Goal: Task Accomplishment & Management: Use online tool/utility

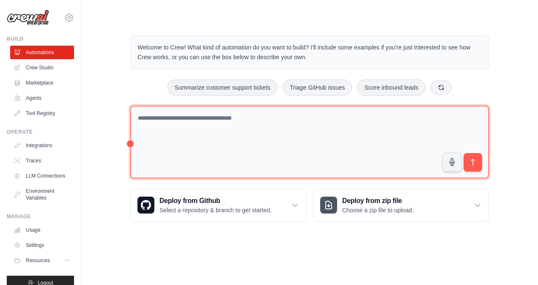
drag, startPoint x: 216, startPoint y: 125, endPoint x: 221, endPoint y: 123, distance: 5.2
click at [217, 124] on textarea at bounding box center [309, 142] width 359 height 73
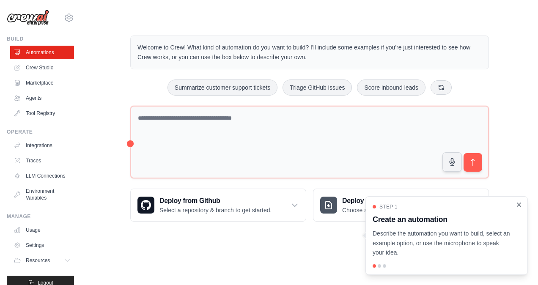
click at [520, 205] on icon "Close walkthrough" at bounding box center [519, 205] width 8 height 8
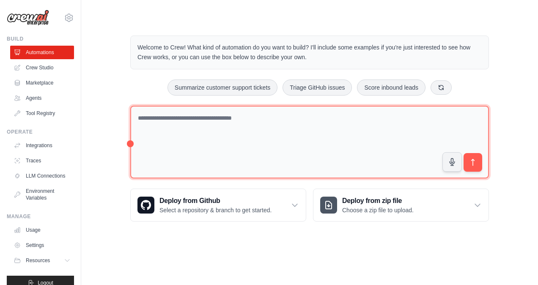
click at [167, 117] on textarea at bounding box center [309, 142] width 359 height 73
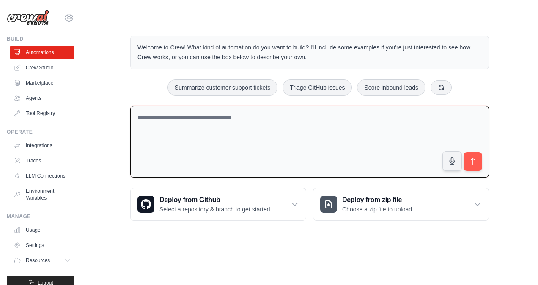
click at [439, 123] on textarea at bounding box center [309, 142] width 359 height 72
click at [248, 126] on textarea at bounding box center [309, 142] width 359 height 72
click at [471, 162] on icon "submit" at bounding box center [473, 161] width 9 height 9
click at [474, 161] on icon "submit" at bounding box center [473, 161] width 9 height 9
click at [474, 157] on icon "submit" at bounding box center [473, 161] width 9 height 9
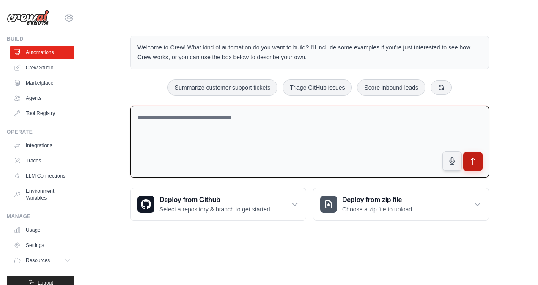
click at [473, 160] on icon "submit" at bounding box center [472, 161] width 3 height 7
click at [477, 157] on button "submit" at bounding box center [472, 161] width 19 height 19
click at [471, 161] on icon "submit" at bounding box center [473, 161] width 9 height 9
click at [472, 161] on icon "submit" at bounding box center [472, 161] width 3 height 7
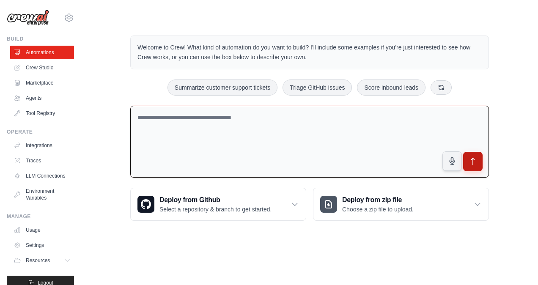
click at [472, 161] on icon "submit" at bounding box center [472, 161] width 3 height 7
click at [316, 99] on div "Welcome to Crew! What kind of automation do you want to build? I'll include som…" at bounding box center [309, 128] width 379 height 212
click at [302, 123] on textarea at bounding box center [309, 142] width 359 height 72
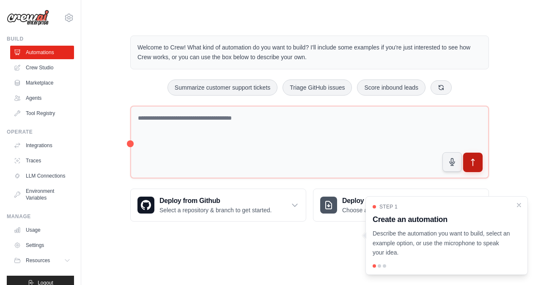
click at [474, 163] on icon "submit" at bounding box center [473, 162] width 9 height 9
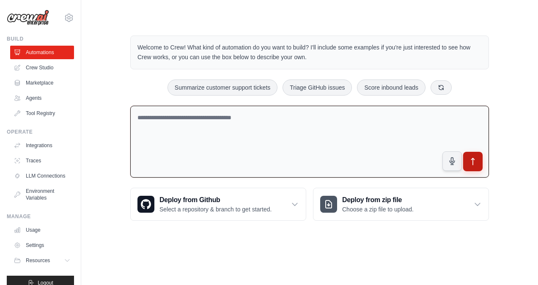
click at [474, 161] on icon "submit" at bounding box center [473, 161] width 9 height 9
click at [175, 126] on textarea at bounding box center [309, 142] width 359 height 72
click at [269, 137] on textarea at bounding box center [309, 142] width 359 height 72
type textarea "**********"
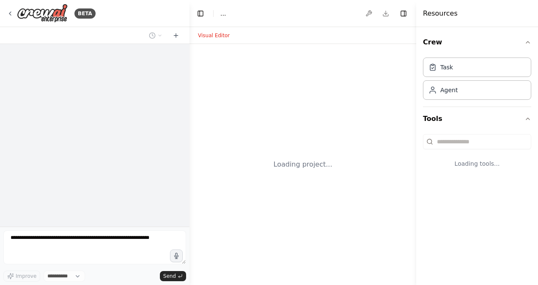
select select "****"
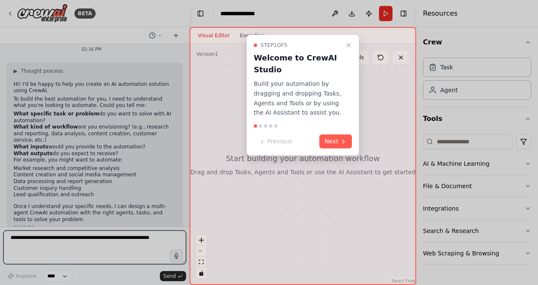
scroll to position [31, 0]
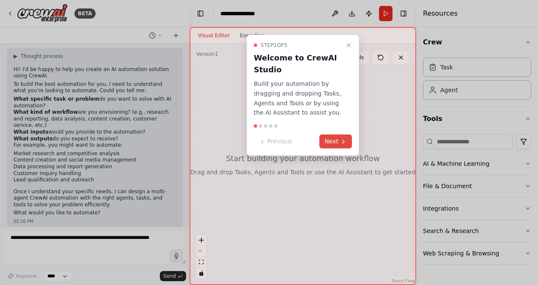
drag, startPoint x: 335, startPoint y: 134, endPoint x: 335, endPoint y: 138, distance: 4.7
click at [335, 137] on div "Step 1 of 5 Welcome to CrewAI Studio Build your automation by dragging and drop…" at bounding box center [303, 95] width 112 height 121
click at [340, 141] on button "Next" at bounding box center [335, 141] width 33 height 14
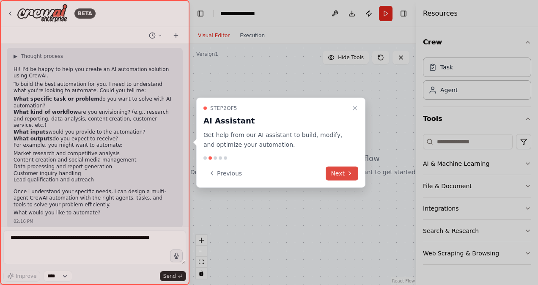
click at [344, 173] on button "Next" at bounding box center [342, 173] width 33 height 14
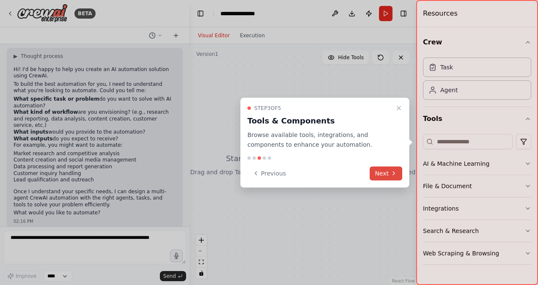
click at [380, 172] on button "Next" at bounding box center [386, 173] width 33 height 14
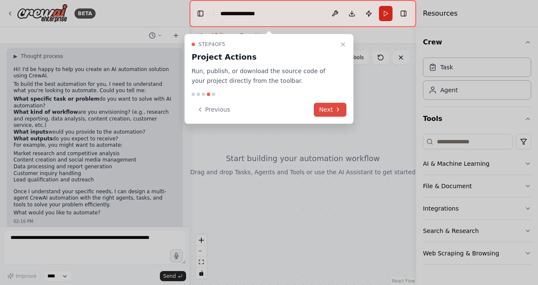
click at [331, 109] on button "Next" at bounding box center [330, 110] width 33 height 14
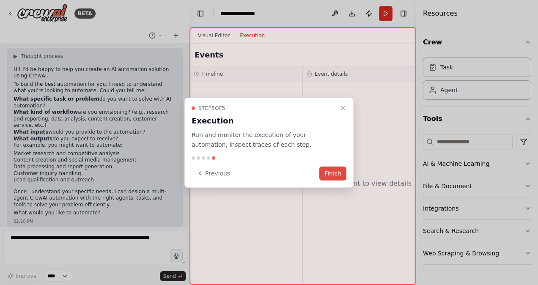
click at [335, 172] on button "Finish" at bounding box center [332, 173] width 27 height 14
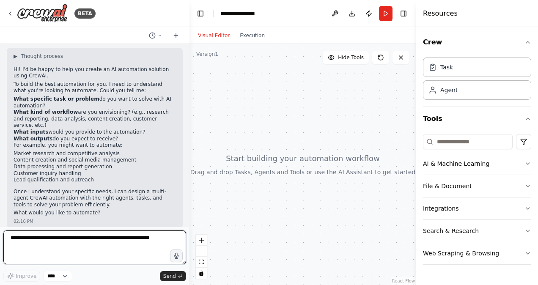
click at [40, 247] on textarea at bounding box center [94, 247] width 183 height 34
type textarea "**********"
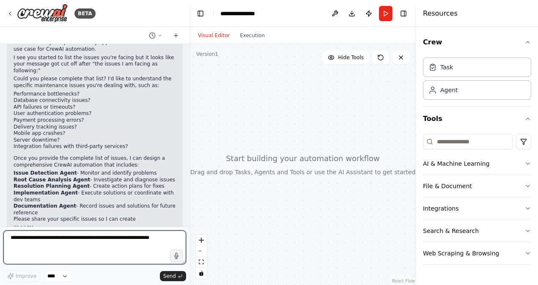
scroll to position [299, 0]
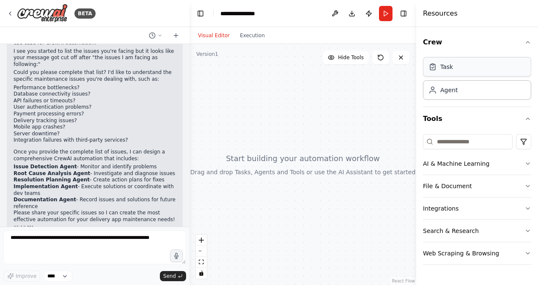
click at [466, 72] on div "Task" at bounding box center [477, 66] width 108 height 19
click at [456, 93] on div "Agent" at bounding box center [477, 89] width 108 height 19
click at [269, 14] on icon "breadcrumb" at bounding box center [268, 13] width 5 height 5
click at [269, 14] on icon "breadcrumb" at bounding box center [269, 13] width 7 height 7
click at [225, 15] on div "**********" at bounding box center [241, 13] width 42 height 8
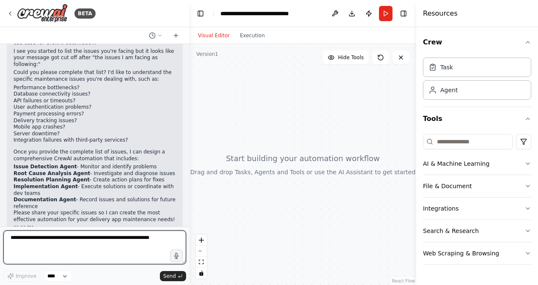
click at [43, 248] on textarea at bounding box center [94, 247] width 183 height 34
type textarea "**********"
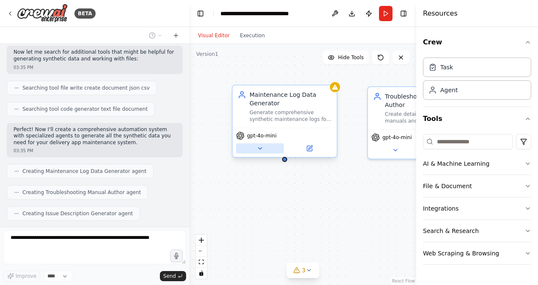
scroll to position [663, 0]
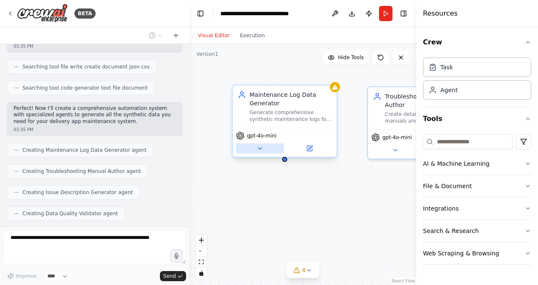
click at [260, 148] on icon at bounding box center [259, 149] width 3 height 2
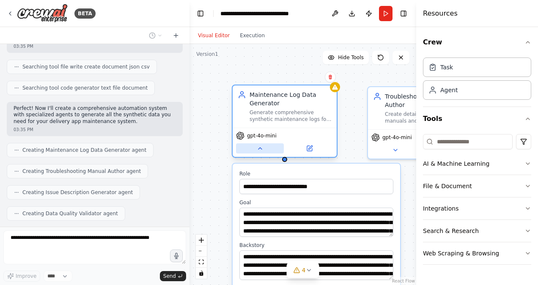
click at [260, 148] on icon at bounding box center [259, 149] width 3 height 2
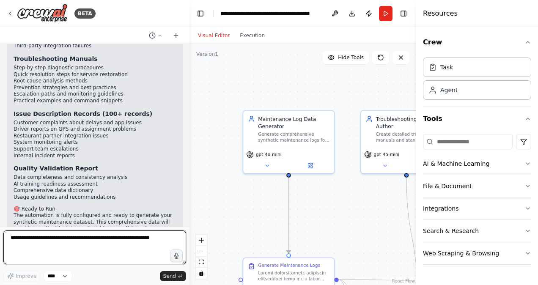
scroll to position [1233, 0]
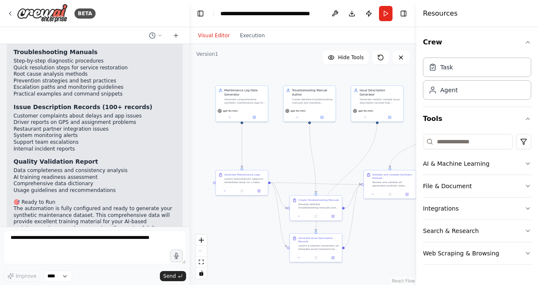
drag, startPoint x: 347, startPoint y: 203, endPoint x: 283, endPoint y: 150, distance: 82.6
click at [283, 150] on div ".deletable-edge-delete-btn { width: 20px; height: 20px; border: 0px solid #ffff…" at bounding box center [302, 164] width 227 height 241
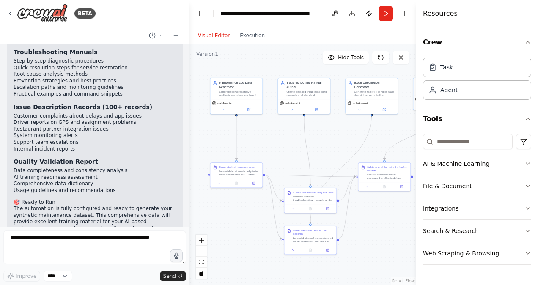
drag, startPoint x: 293, startPoint y: 156, endPoint x: 288, endPoint y: 148, distance: 9.4
click at [288, 148] on div ".deletable-edge-delete-btn { width: 20px; height: 20px; border: 0px solid #ffff…" at bounding box center [302, 164] width 227 height 241
click at [404, 14] on button "Toggle Right Sidebar" at bounding box center [403, 14] width 12 height 12
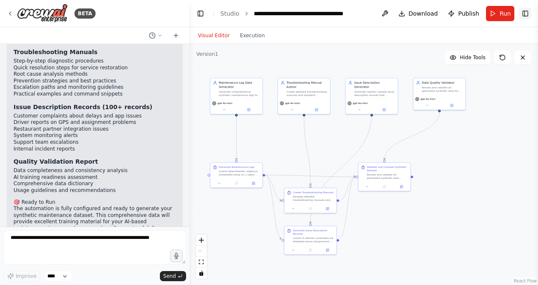
click at [527, 14] on button "Toggle Right Sidebar" at bounding box center [525, 14] width 12 height 12
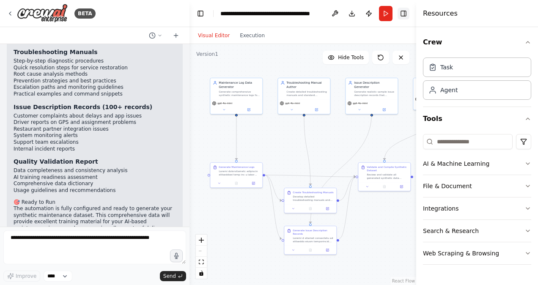
click at [407, 12] on button "Toggle Right Sidebar" at bounding box center [403, 14] width 12 height 12
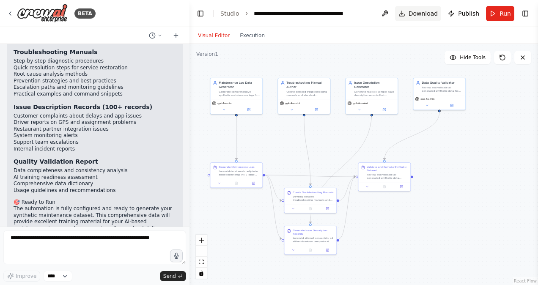
click at [417, 13] on span "Download" at bounding box center [423, 13] width 30 height 8
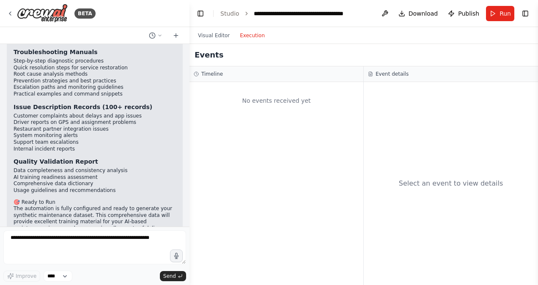
click at [244, 36] on button "Execution" at bounding box center [252, 35] width 35 height 10
click at [217, 36] on button "Visual Editor" at bounding box center [214, 35] width 42 height 10
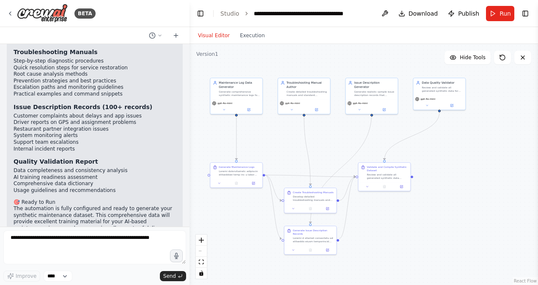
click at [186, 205] on div "BETA hi, help me to generate solution in AI 02:16 PM ▶ Thought process Hi! I'd …" at bounding box center [269, 142] width 538 height 285
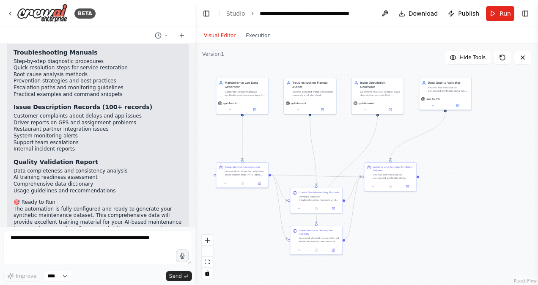
drag, startPoint x: 184, startPoint y: 209, endPoint x: 195, endPoint y: 192, distance: 20.2
click at [195, 192] on div "BETA hi, help me to generate solution in AI 02:16 PM ▶ Thought process Hi! I'd …" at bounding box center [269, 142] width 538 height 285
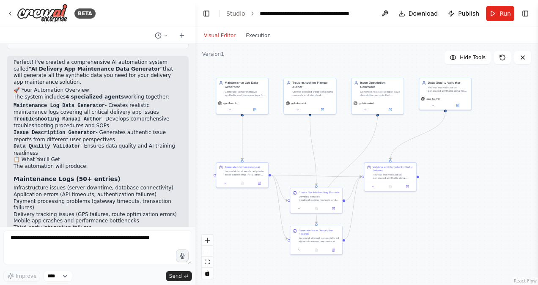
scroll to position [1031, 0]
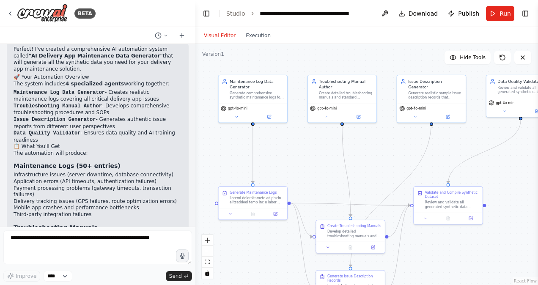
drag, startPoint x: 280, startPoint y: 134, endPoint x: 281, endPoint y: 154, distance: 19.0
click at [297, 151] on div ".deletable-edge-delete-btn { width: 20px; height: 20px; border: 0px solid #ffff…" at bounding box center [366, 164] width 343 height 241
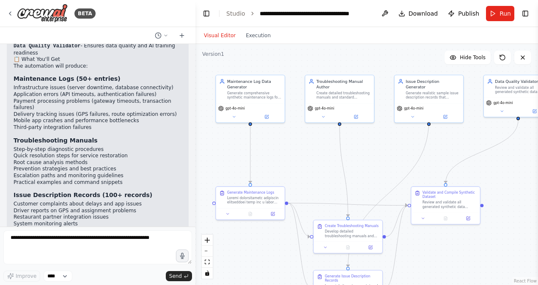
scroll to position [1122, 0]
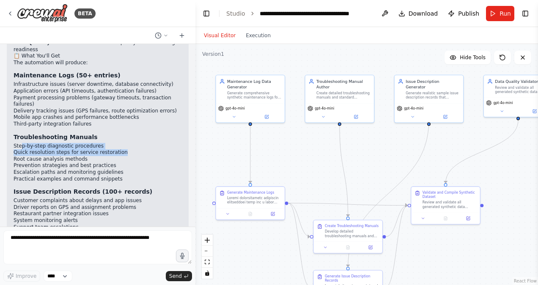
drag, startPoint x: 19, startPoint y: 110, endPoint x: 116, endPoint y: 112, distance: 96.4
click at [116, 143] on ul "Step-by-step diagnostic procedures Quick resolution steps for service restorati…" at bounding box center [98, 163] width 168 height 40
drag, startPoint x: 116, startPoint y: 112, endPoint x: 92, endPoint y: 136, distance: 33.5
click at [93, 169] on li "Escalation paths and monitoring guidelines" at bounding box center [98, 172] width 168 height 7
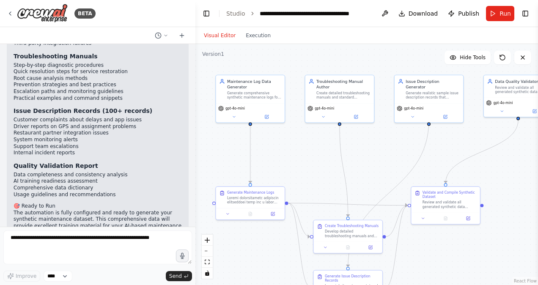
scroll to position [1206, 0]
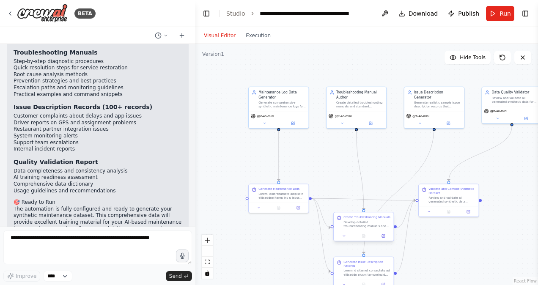
click at [354, 226] on div "Develop detailed troubleshooting manuals and standard operating procedures for …" at bounding box center [366, 224] width 47 height 8
click at [346, 239] on div at bounding box center [364, 236] width 60 height 10
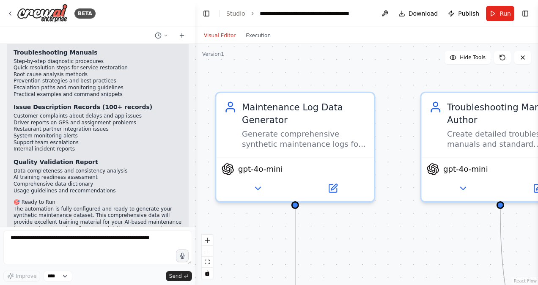
drag, startPoint x: 304, startPoint y: 125, endPoint x: 373, endPoint y: 265, distance: 155.6
click at [373, 265] on div ".deletable-edge-delete-btn { width: 20px; height: 20px; border: 0px solid #ffff…" at bounding box center [366, 164] width 343 height 241
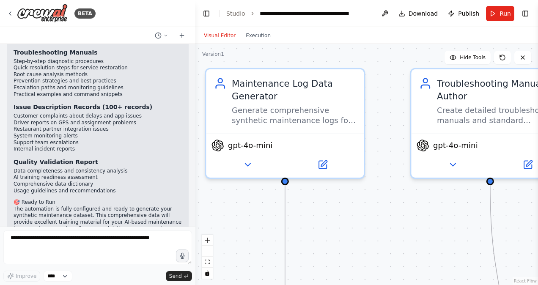
drag, startPoint x: 376, startPoint y: 238, endPoint x: 375, endPoint y: 231, distance: 7.4
click at [375, 231] on div ".deletable-edge-delete-btn { width: 20px; height: 20px; border: 0px solid #ffff…" at bounding box center [366, 164] width 343 height 241
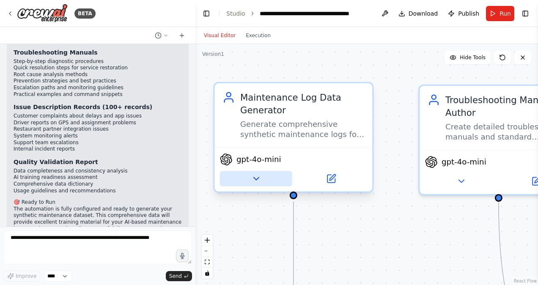
click at [256, 177] on icon at bounding box center [256, 178] width 10 height 10
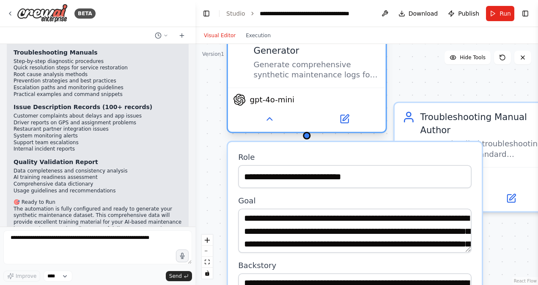
drag, startPoint x: 271, startPoint y: 118, endPoint x: 318, endPoint y: 56, distance: 77.3
click at [318, 56] on div "Maintenance Log Data Generator Generate comprehensive synthetic maintenance log…" at bounding box center [316, 55] width 124 height 49
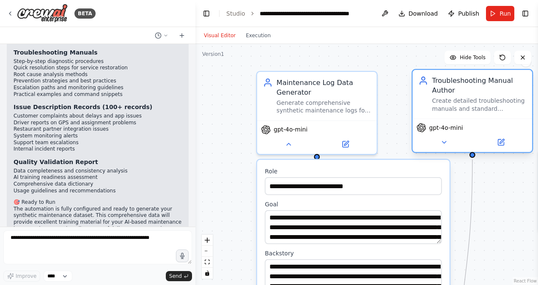
drag, startPoint x: 478, startPoint y: 165, endPoint x: 507, endPoint y: 90, distance: 80.5
click at [507, 90] on div "Troubleshooting Manual Author" at bounding box center [479, 85] width 94 height 19
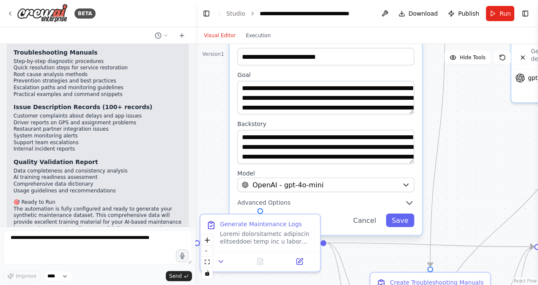
drag, startPoint x: 461, startPoint y: 212, endPoint x: 434, endPoint y: 83, distance: 132.2
click at [434, 83] on div ".deletable-edge-delete-btn { width: 20px; height: 20px; border: 0px solid #ffff…" at bounding box center [366, 164] width 343 height 241
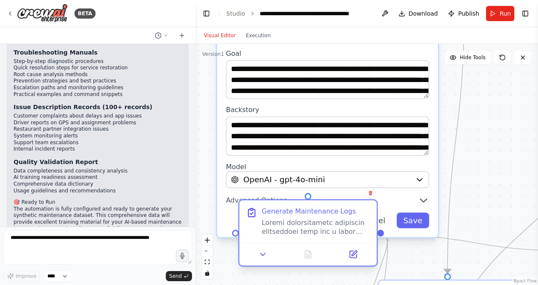
drag, startPoint x: 228, startPoint y: 219, endPoint x: 299, endPoint y: 205, distance: 71.7
click at [299, 205] on div "Generate Maintenance Logs" at bounding box center [307, 221] width 137 height 42
click at [293, 216] on div "Generate Maintenance Logs" at bounding box center [316, 221] width 108 height 29
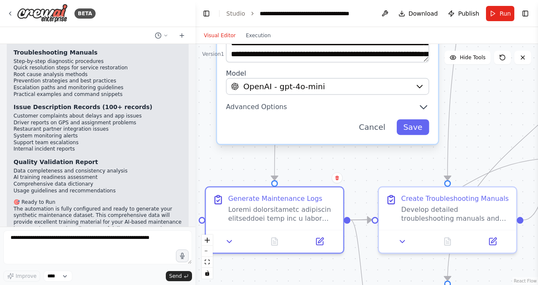
drag, startPoint x: 284, startPoint y: 202, endPoint x: 277, endPoint y: 174, distance: 28.5
click at [260, 188] on div "Generate Maintenance Logs" at bounding box center [274, 208] width 137 height 42
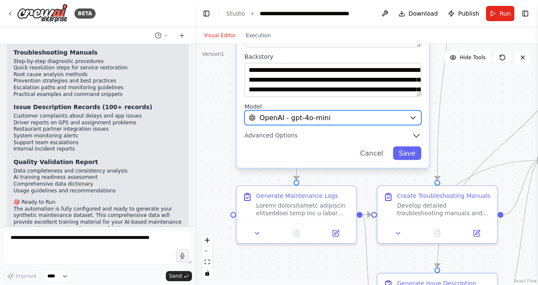
drag, startPoint x: 339, startPoint y: 138, endPoint x: 348, endPoint y: 118, distance: 22.4
click at [348, 118] on div "OpenAI - gpt-4o-mini" at bounding box center [327, 117] width 156 height 10
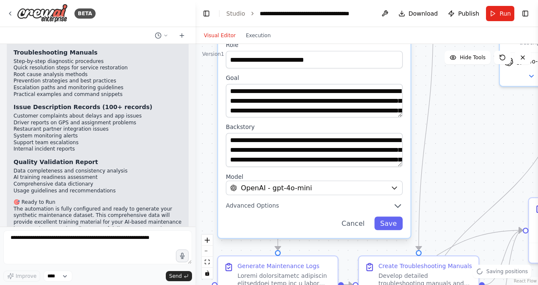
drag, startPoint x: 487, startPoint y: 115, endPoint x: 461, endPoint y: 180, distance: 70.0
click at [470, 185] on div ".deletable-edge-delete-btn { width: 20px; height: 20px; border: 0px solid #ffff…" at bounding box center [366, 164] width 343 height 241
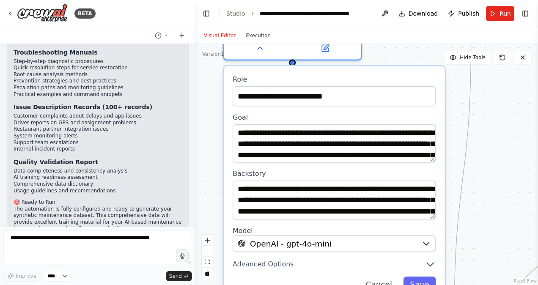
drag, startPoint x: 486, startPoint y: 134, endPoint x: 496, endPoint y: 170, distance: 37.3
click at [496, 170] on div ".deletable-edge-delete-btn { width: 20px; height: 20px; border: 0px solid #ffff…" at bounding box center [366, 164] width 343 height 241
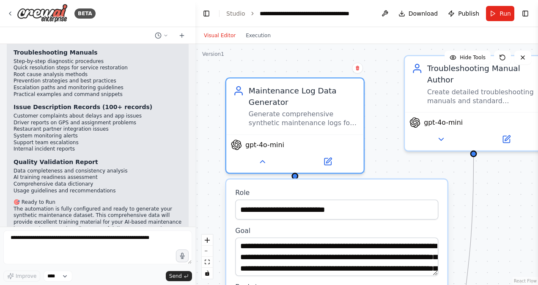
drag, startPoint x: 477, startPoint y: 138, endPoint x: 484, endPoint y: 245, distance: 107.6
click at [484, 245] on div ".deletable-edge-delete-btn { width: 20px; height: 20px; border: 0px solid #ffff…" at bounding box center [366, 164] width 343 height 241
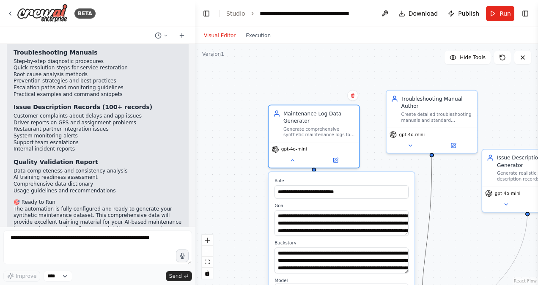
drag, startPoint x: 429, startPoint y: 191, endPoint x: 362, endPoint y: 113, distance: 102.8
click at [349, 59] on div ".deletable-edge-delete-btn { width: 20px; height: 20px; border: 0px solid #ffff…" at bounding box center [366, 164] width 343 height 241
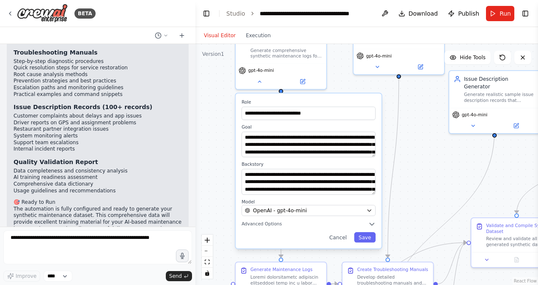
drag, startPoint x: 459, startPoint y: 195, endPoint x: 426, endPoint y: 116, distance: 85.3
click at [426, 116] on div ".deletable-edge-delete-btn { width: 20px; height: 20px; border: 0px solid #ffff…" at bounding box center [366, 164] width 343 height 241
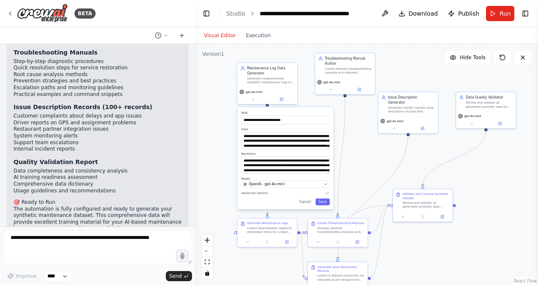
drag, startPoint x: 427, startPoint y: 153, endPoint x: 364, endPoint y: 146, distance: 63.8
click at [364, 146] on div ".deletable-edge-delete-btn { width: 20px; height: 20px; border: 0px solid #ffff…" at bounding box center [366, 164] width 343 height 241
click at [255, 98] on icon at bounding box center [253, 98] width 4 height 4
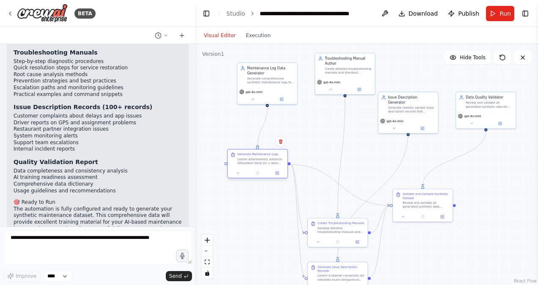
drag, startPoint x: 260, startPoint y: 217, endPoint x: 260, endPoint y: 161, distance: 55.4
click at [260, 161] on div at bounding box center [260, 161] width 47 height 8
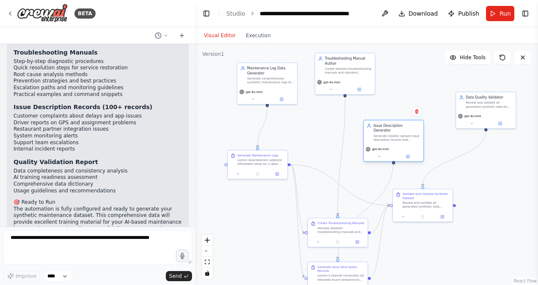
drag, startPoint x: 403, startPoint y: 110, endPoint x: 388, endPoint y: 139, distance: 32.5
click at [388, 139] on div "Issue Description Generator Generate realistic sample issue description records…" at bounding box center [394, 133] width 60 height 24
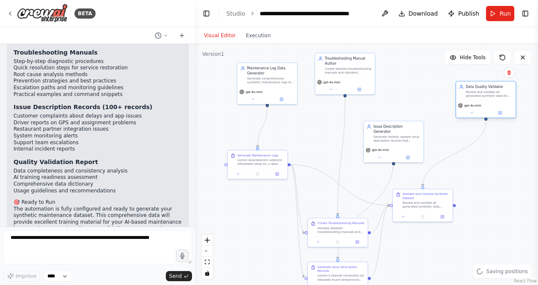
drag, startPoint x: 486, startPoint y: 106, endPoint x: 485, endPoint y: 96, distance: 9.9
click at [485, 96] on div "Review and validate all generated synthetic data for consistency, realism, and …" at bounding box center [489, 94] width 47 height 8
drag, startPoint x: 335, startPoint y: 230, endPoint x: 333, endPoint y: 217, distance: 13.3
click at [333, 217] on div "Develop detailed troubleshooting manuals and standard operating procedures for …" at bounding box center [338, 215] width 47 height 8
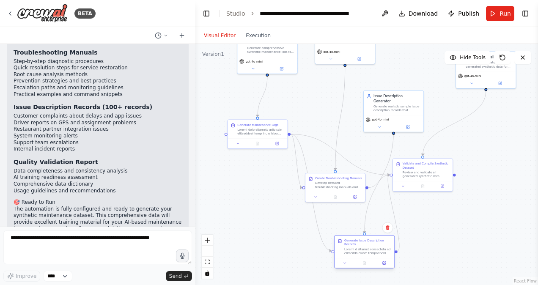
drag, startPoint x: 324, startPoint y: 272, endPoint x: 349, endPoint y: 249, distance: 34.4
click at [349, 249] on div at bounding box center [367, 251] width 47 height 8
drag, startPoint x: 439, startPoint y: 167, endPoint x: 482, endPoint y: 157, distance: 44.0
click at [482, 157] on div "Validate and Compile Synthetic Dataset" at bounding box center [469, 155] width 47 height 8
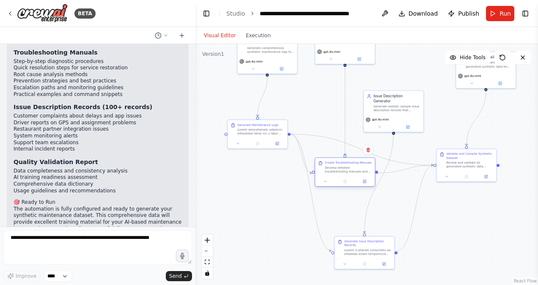
drag, startPoint x: 326, startPoint y: 178, endPoint x: 341, endPoint y: 164, distance: 20.0
click at [341, 164] on div "Create Troubleshooting Manuals" at bounding box center [348, 163] width 47 height 4
drag, startPoint x: 340, startPoint y: 244, endPoint x: 327, endPoint y: 254, distance: 16.6
click at [327, 254] on div "Generate Issue Description Records" at bounding box center [343, 256] width 47 height 16
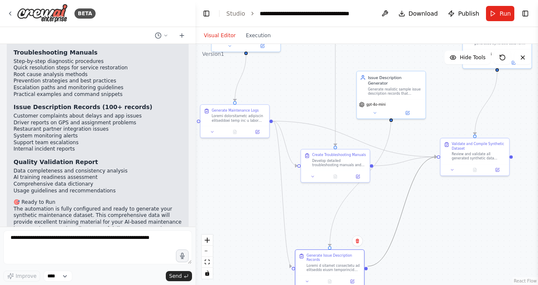
drag, startPoint x: 402, startPoint y: 203, endPoint x: 408, endPoint y: 255, distance: 52.0
click at [408, 260] on div ".deletable-edge-delete-btn { width: 20px; height: 20px; border: 0px solid #ffff…" at bounding box center [366, 164] width 343 height 241
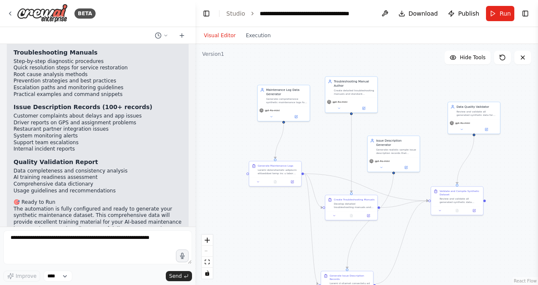
drag, startPoint x: 440, startPoint y: 107, endPoint x: 439, endPoint y: 157, distance: 50.8
click at [439, 157] on div ".deletable-edge-delete-btn { width: 20px; height: 20px; border: 0px solid #ffff…" at bounding box center [366, 164] width 343 height 241
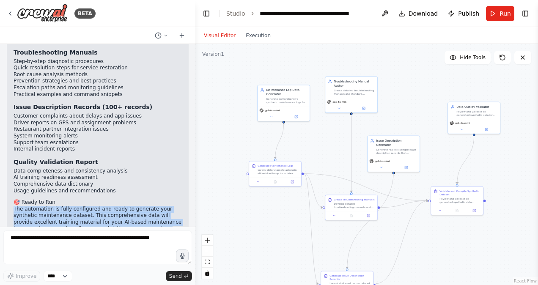
drag, startPoint x: 14, startPoint y: 172, endPoint x: 144, endPoint y: 206, distance: 134.6
click at [144, 206] on div "Perfect! I've created a comprehensive AI automation system called "AI Delivery …" at bounding box center [98, 62] width 168 height 383
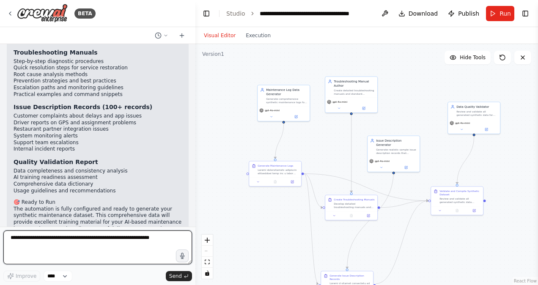
drag, startPoint x: 144, startPoint y: 206, endPoint x: 96, endPoint y: 247, distance: 63.5
click at [96, 247] on textarea at bounding box center [97, 247] width 189 height 34
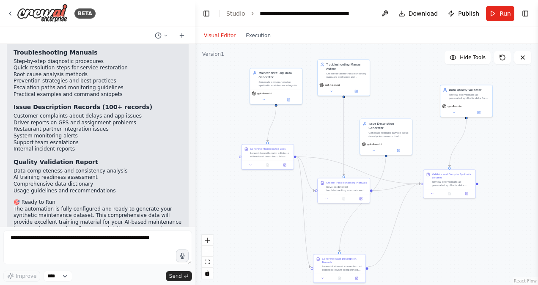
drag, startPoint x: 242, startPoint y: 230, endPoint x: 235, endPoint y: 213, distance: 18.5
click at [235, 213] on div ".deletable-edge-delete-btn { width: 20px; height: 20px; border: 0px solid #ffff…" at bounding box center [366, 164] width 343 height 241
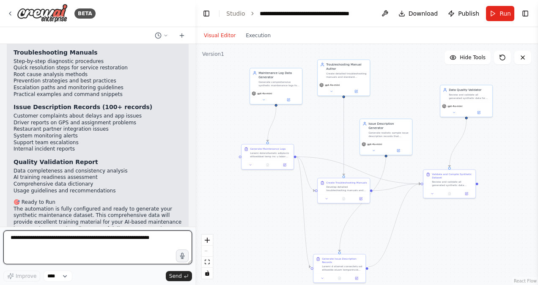
click at [62, 244] on textarea at bounding box center [97, 247] width 189 height 34
type textarea "**********"
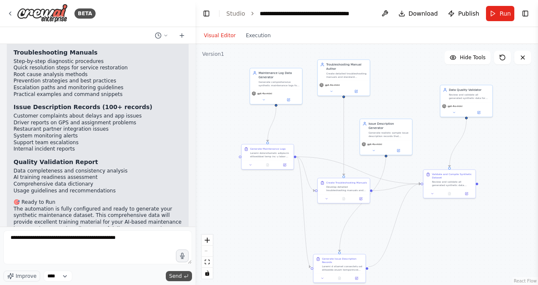
click at [172, 277] on span "Send" at bounding box center [175, 276] width 13 height 7
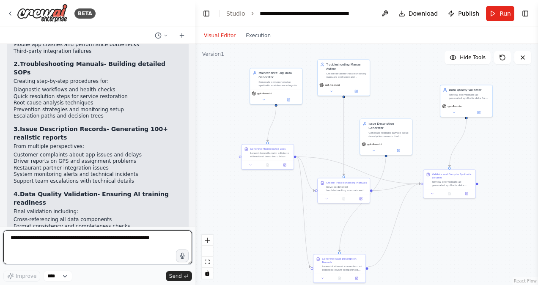
scroll to position [1670, 0]
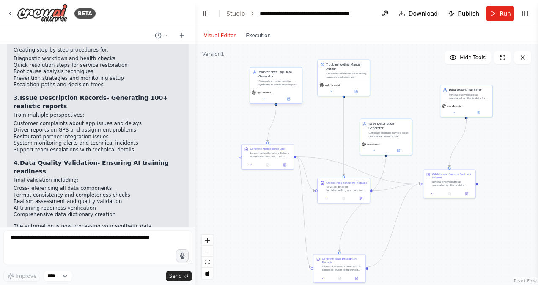
click at [272, 83] on div "Generate comprehensive synthetic maintenance logs for a quick delivery app cove…" at bounding box center [278, 82] width 41 height 7
click at [352, 81] on div "gpt-4o-mini" at bounding box center [344, 87] width 52 height 15
click at [457, 98] on div "Review and validate all generated synthetic data for consistency, realism, and …" at bounding box center [469, 95] width 41 height 7
click at [448, 179] on div "Review and validate all generated synthetic data components to ensure they form…" at bounding box center [452, 182] width 41 height 7
click at [346, 190] on div "Develop detailed troubleshooting manuals and standard operating procedures for …" at bounding box center [346, 187] width 41 height 7
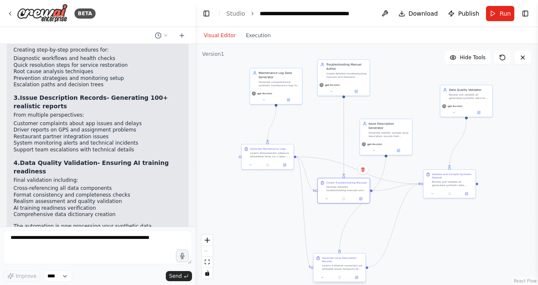
click at [336, 264] on div at bounding box center [342, 267] width 41 height 7
drag, startPoint x: 336, startPoint y: 261, endPoint x: 391, endPoint y: 245, distance: 57.3
click at [391, 251] on div at bounding box center [397, 254] width 41 height 7
drag, startPoint x: 332, startPoint y: 167, endPoint x: 362, endPoint y: 116, distance: 59.9
click at [320, 128] on div "Develop detailed troubleshooting manuals and standard operating procedures for …" at bounding box center [325, 129] width 41 height 7
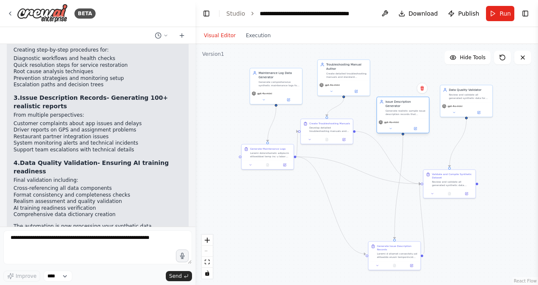
drag, startPoint x: 386, startPoint y: 127, endPoint x: 410, endPoint y: 99, distance: 36.3
click at [410, 100] on div "Issue Description Generator Generate realistic sample issue description records…" at bounding box center [405, 108] width 41 height 16
drag, startPoint x: 337, startPoint y: 122, endPoint x: 351, endPoint y: 127, distance: 14.7
click at [351, 127] on div "Create Troubleshooting Manuals" at bounding box center [342, 126] width 41 height 3
drag, startPoint x: 462, startPoint y: 181, endPoint x: 499, endPoint y: 180, distance: 37.2
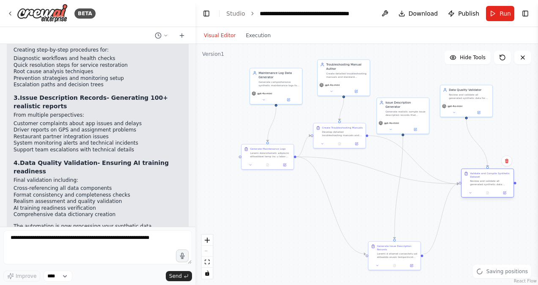
click at [499, 180] on div "Review and validate all generated synthetic data components to ensure they form…" at bounding box center [490, 182] width 41 height 7
drag, startPoint x: 19, startPoint y: 166, endPoint x: 175, endPoint y: 179, distance: 157.0
click at [175, 223] on p "The automation is now processing your synthetic data generation. Each agent wil…" at bounding box center [98, 239] width 168 height 33
drag, startPoint x: 175, startPoint y: 179, endPoint x: 266, endPoint y: 96, distance: 123.1
click at [266, 96] on div "gpt-4o-mini" at bounding box center [276, 96] width 52 height 15
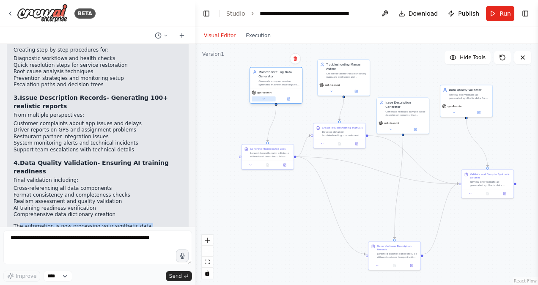
click at [266, 97] on button at bounding box center [264, 98] width 24 height 5
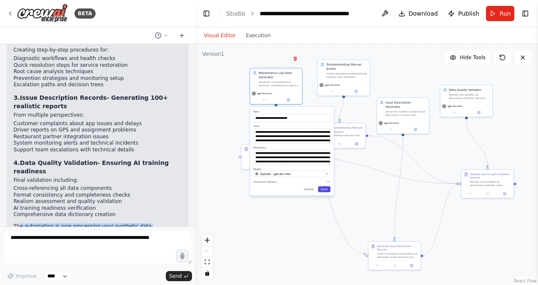
click at [327, 189] on button "Save" at bounding box center [324, 189] width 12 height 6
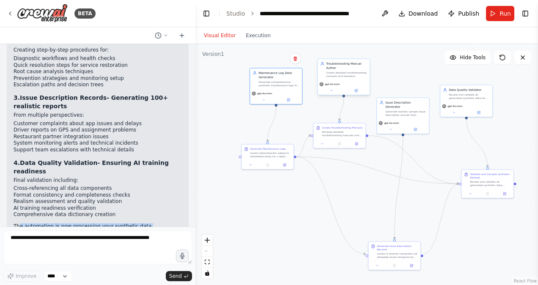
click at [332, 95] on div "Troubleshooting Manual Author Create detailed troubleshooting manuals and stand…" at bounding box center [343, 78] width 53 height 37
click at [330, 92] on icon at bounding box center [330, 90] width 3 height 3
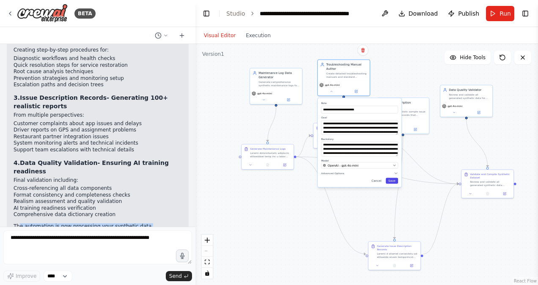
click at [393, 181] on button "Save" at bounding box center [392, 181] width 12 height 6
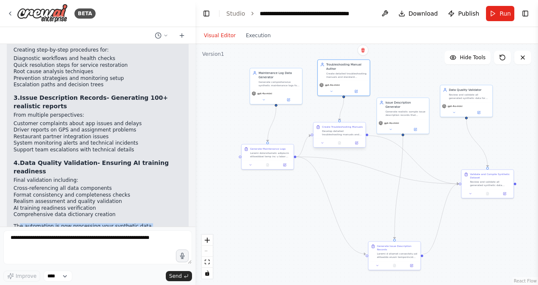
click at [323, 146] on div at bounding box center [339, 143] width 52 height 9
click at [392, 127] on div "gpt-4o-mini" at bounding box center [403, 125] width 52 height 15
click at [391, 126] on button at bounding box center [390, 128] width 24 height 5
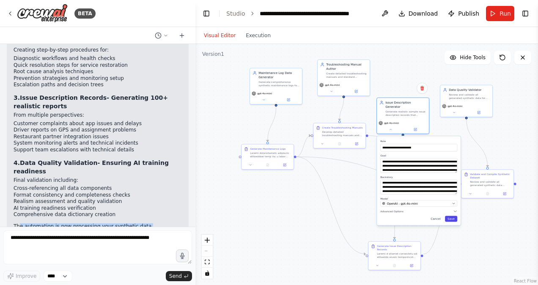
click at [450, 216] on button "Save" at bounding box center [451, 219] width 12 height 6
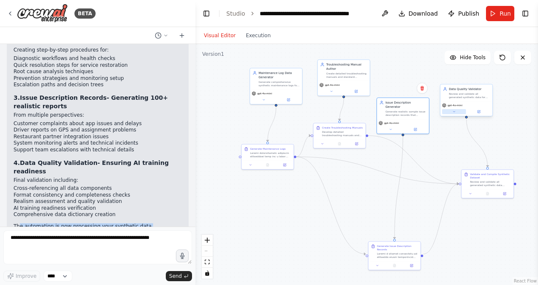
click at [453, 111] on icon at bounding box center [453, 111] width 3 height 3
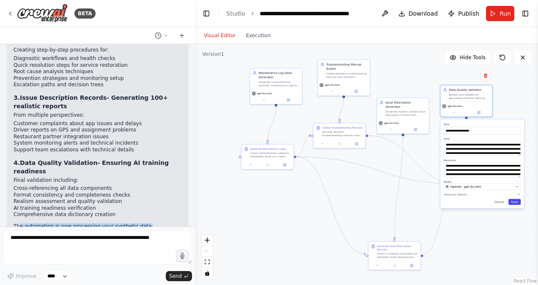
click at [516, 203] on button "Save" at bounding box center [514, 202] width 12 height 6
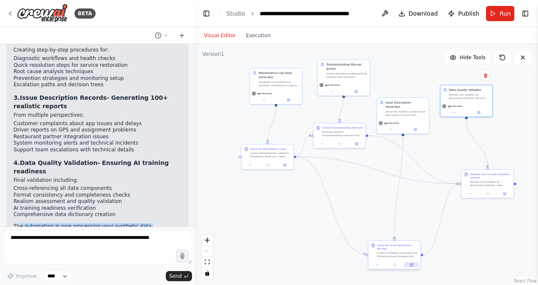
click at [410, 263] on icon at bounding box center [411, 264] width 3 height 3
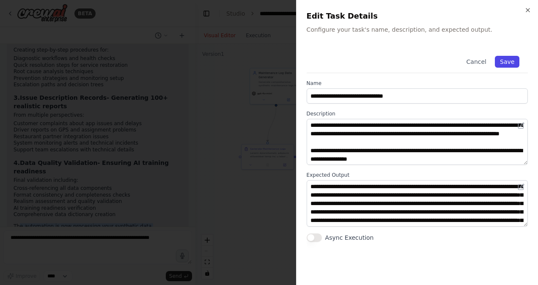
click at [503, 60] on button "Save" at bounding box center [507, 62] width 25 height 12
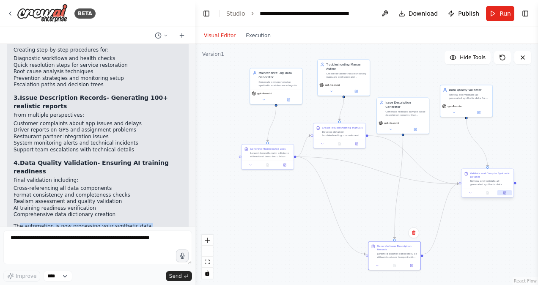
click at [503, 195] on button at bounding box center [504, 192] width 14 height 5
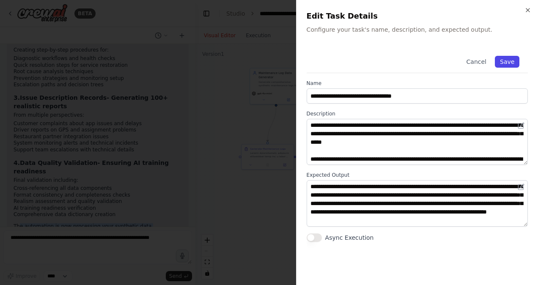
click at [504, 65] on button "Save" at bounding box center [507, 62] width 25 height 12
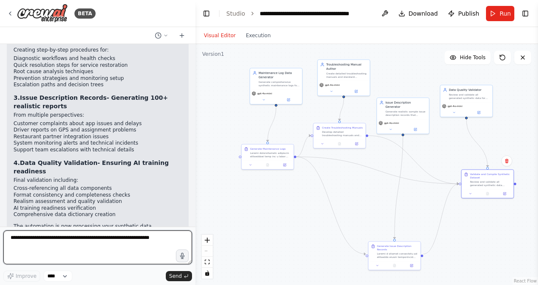
click at [117, 247] on textarea at bounding box center [97, 247] width 189 height 34
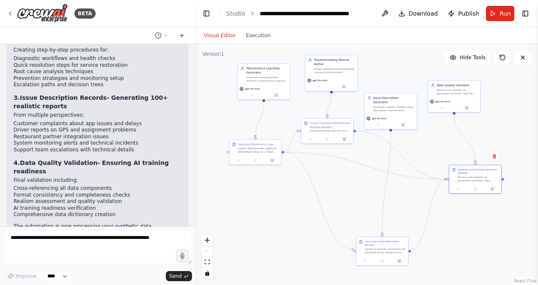
drag, startPoint x: 309, startPoint y: 231, endPoint x: 297, endPoint y: 227, distance: 13.1
click at [297, 227] on div ".deletable-edge-delete-btn { width: 20px; height: 20px; border: 0px solid #ffff…" at bounding box center [366, 164] width 343 height 241
drag, startPoint x: 379, startPoint y: 245, endPoint x: 350, endPoint y: 199, distance: 54.9
click at [350, 199] on div "Generate Issue Description Records" at bounding box center [355, 204] width 41 height 14
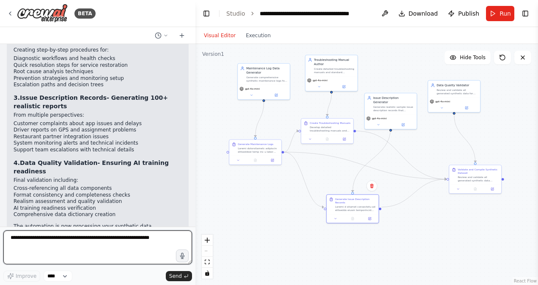
click at [102, 238] on textarea at bounding box center [97, 247] width 189 height 34
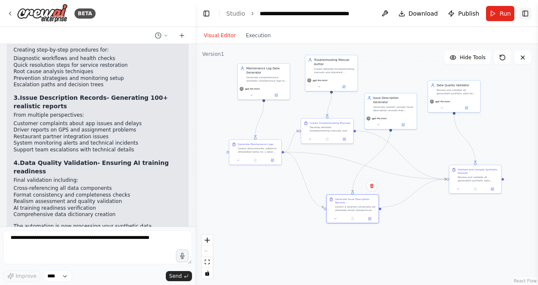
click at [525, 12] on button "Toggle Right Sidebar" at bounding box center [525, 14] width 12 height 12
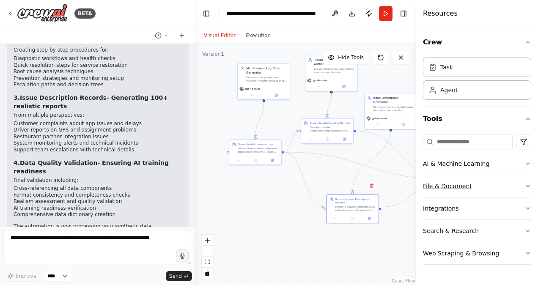
click at [531, 184] on div "Crew Task Agent Tools AI & Machine Learning File & Document Integrations Search…" at bounding box center [477, 156] width 122 height 258
click at [529, 183] on icon "button" at bounding box center [527, 186] width 7 height 7
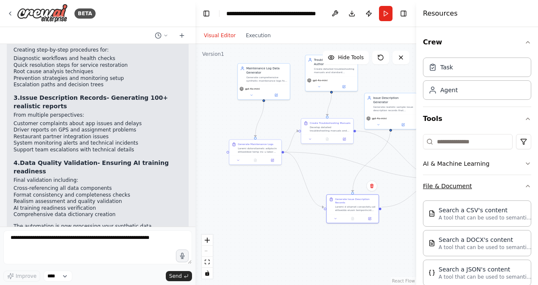
click at [522, 181] on button "File & Document" at bounding box center [477, 186] width 108 height 22
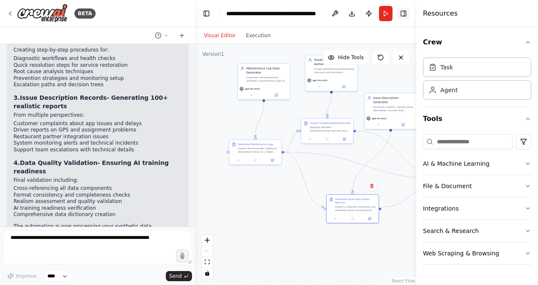
click at [402, 12] on button "Toggle Right Sidebar" at bounding box center [403, 14] width 12 height 12
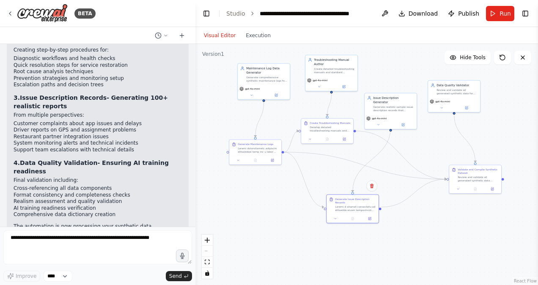
click at [416, 227] on div ".deletable-edge-delete-btn { width: 20px; height: 20px; border: 0px solid #ffff…" at bounding box center [366, 164] width 343 height 241
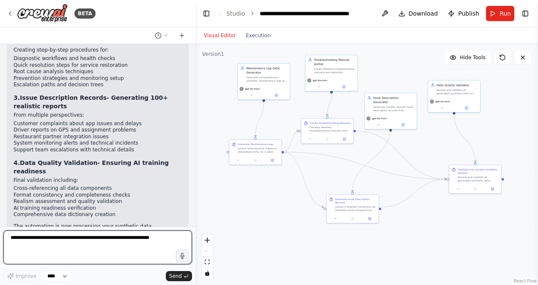
click at [69, 245] on textarea at bounding box center [97, 247] width 189 height 34
type textarea "**********"
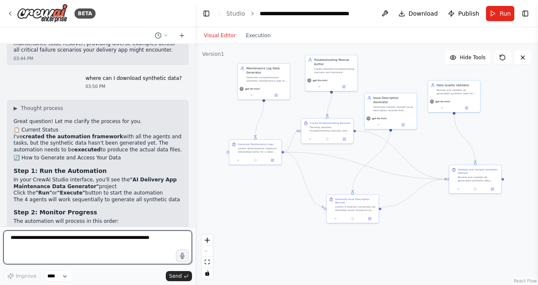
scroll to position [1908, 0]
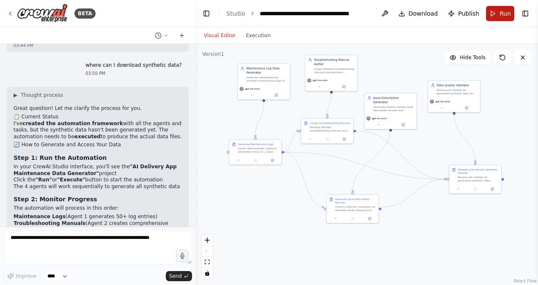
click at [503, 11] on span "Run" at bounding box center [504, 13] width 11 height 8
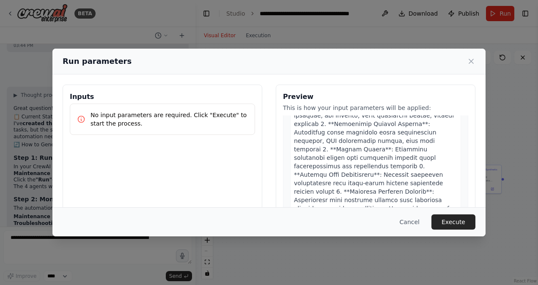
scroll to position [930, 0]
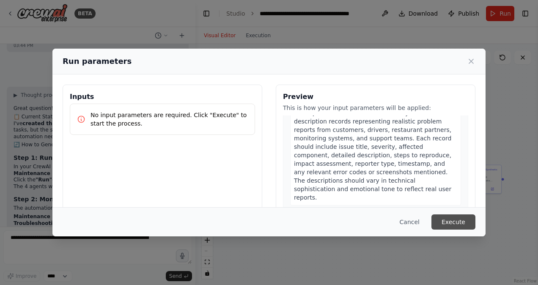
click at [462, 222] on button "Execute" at bounding box center [453, 221] width 44 height 15
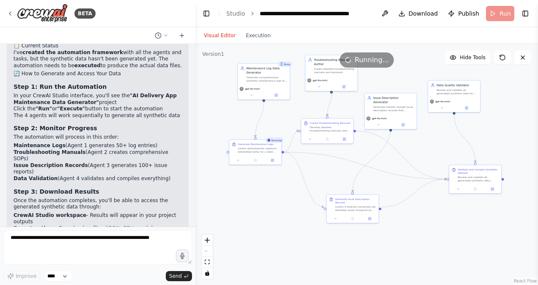
scroll to position [1992, 0]
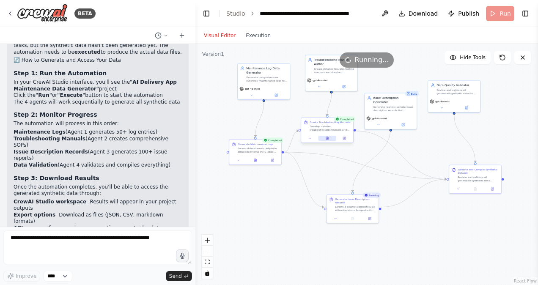
click at [326, 138] on icon at bounding box center [326, 138] width 0 height 0
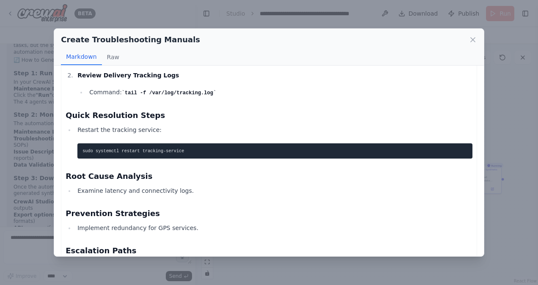
scroll to position [1395, 0]
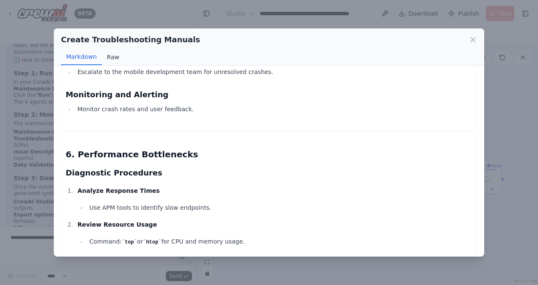
click at [110, 58] on button "Raw" at bounding box center [113, 57] width 22 height 16
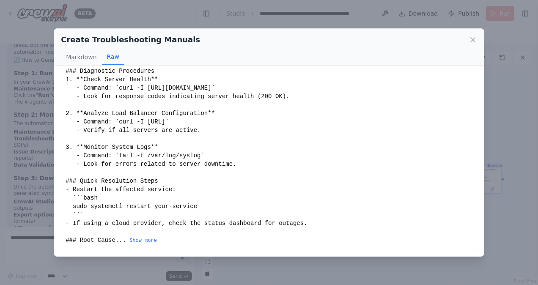
scroll to position [77, 0]
click at [137, 240] on button "Show more" at bounding box center [142, 241] width 27 height 7
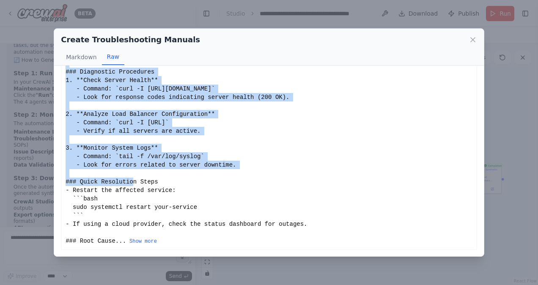
drag, startPoint x: 474, startPoint y: 119, endPoint x: 471, endPoint y: 160, distance: 41.1
click at [471, 160] on div "Comprehensive Troubleshooting Manual for Delivery App Maintenance Issues This m…" at bounding box center [269, 161] width 430 height 190
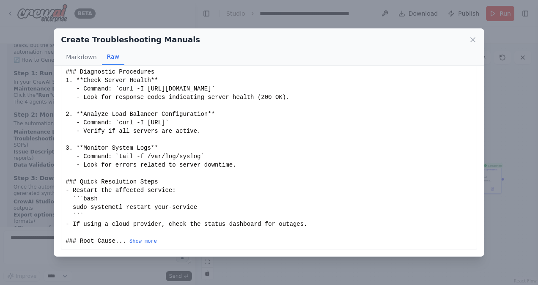
drag, startPoint x: 471, startPoint y: 160, endPoint x: 474, endPoint y: 184, distance: 24.2
click at [474, 184] on div "Comprehensive Troubleshooting Manual for Delivery App Maintenance Issues This m…" at bounding box center [269, 161] width 430 height 190
click at [140, 241] on button "Show more" at bounding box center [142, 241] width 27 height 7
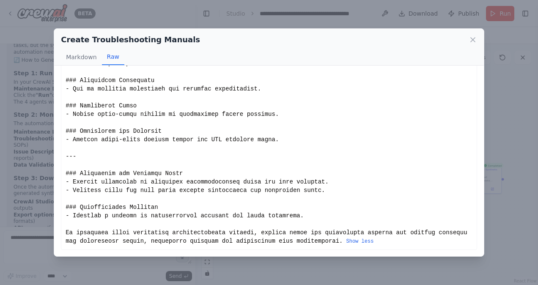
scroll to position [0, 0]
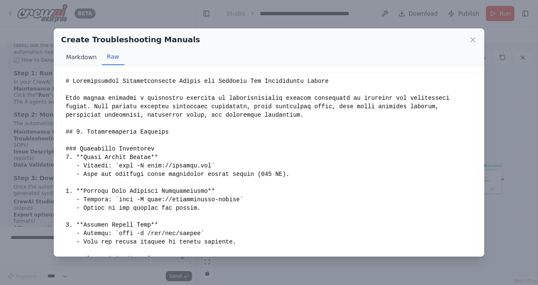
click at [71, 60] on button "Markdown" at bounding box center [81, 57] width 41 height 16
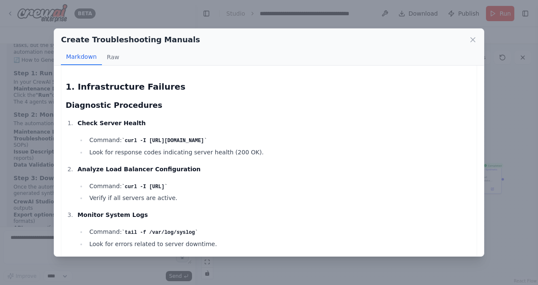
scroll to position [85, 0]
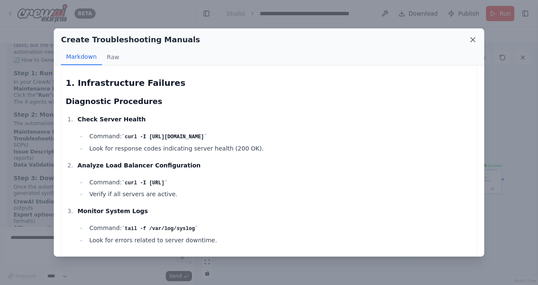
click at [471, 38] on icon at bounding box center [473, 40] width 8 height 8
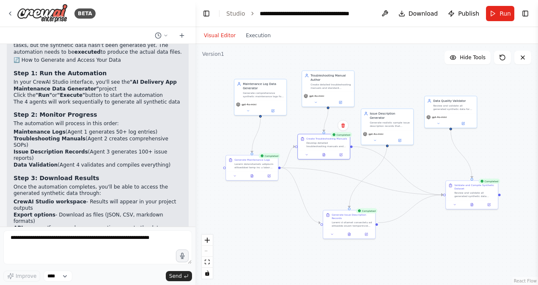
drag, startPoint x: 413, startPoint y: 235, endPoint x: 409, endPoint y: 250, distance: 16.0
click at [409, 250] on div ".deletable-edge-delete-btn { width: 20px; height: 20px; border: 0px solid #ffff…" at bounding box center [366, 164] width 343 height 241
click at [417, 11] on span "Download" at bounding box center [423, 13] width 30 height 8
click at [472, 204] on icon at bounding box center [472, 204] width 2 height 3
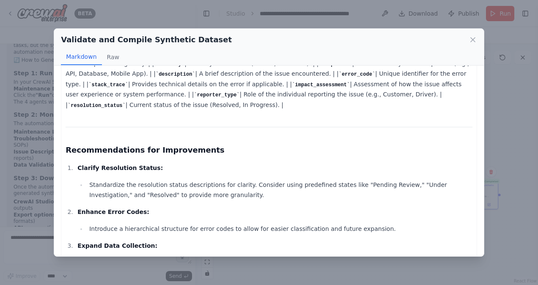
scroll to position [719, 0]
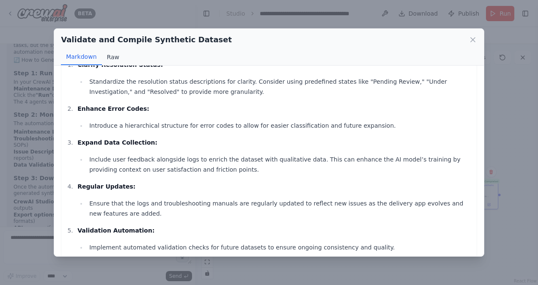
click at [114, 61] on button "Raw" at bounding box center [113, 57] width 22 height 16
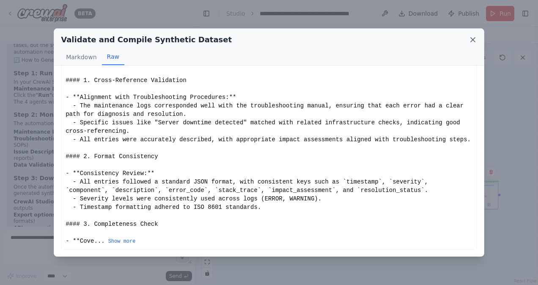
click at [470, 38] on icon at bounding box center [473, 40] width 8 height 8
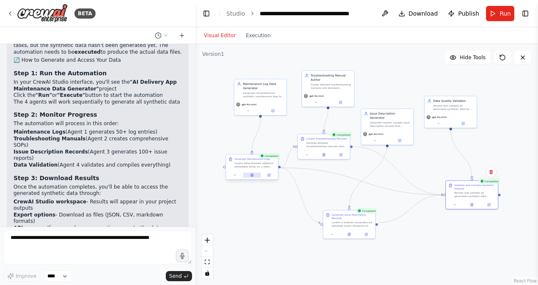
click at [252, 174] on icon at bounding box center [252, 174] width 1 height 1
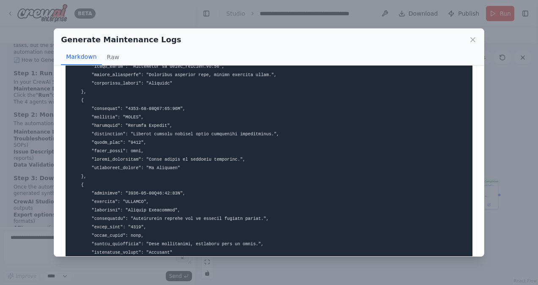
scroll to position [803, 0]
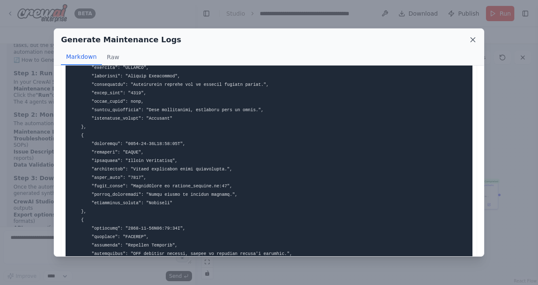
click at [473, 39] on icon at bounding box center [473, 40] width 4 height 4
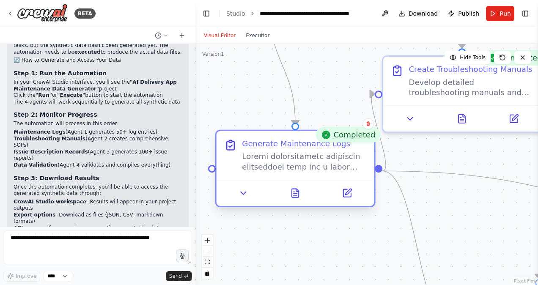
drag, startPoint x: 246, startPoint y: 138, endPoint x: 306, endPoint y: 150, distance: 61.5
click at [306, 150] on div "Generate Maintenance Logs" at bounding box center [304, 155] width 124 height 33
click at [295, 192] on icon at bounding box center [295, 193] width 7 height 8
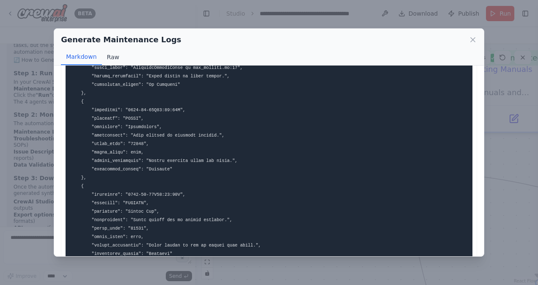
scroll to position [2429, 0]
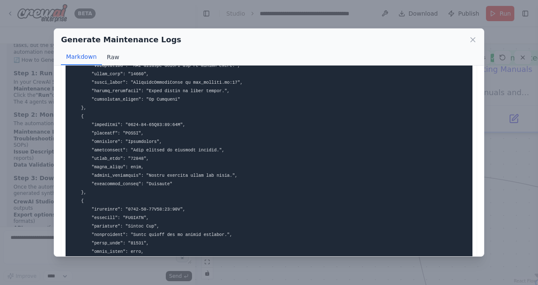
click at [107, 54] on button "Raw" at bounding box center [113, 57] width 22 height 16
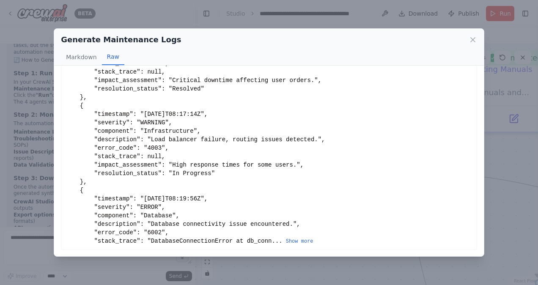
click at [294, 140] on div "```json [ { "timestamp": "[DATE]T08:15:23Z", "severity": "ERROR", "component": …" at bounding box center [269, 122] width 407 height 245
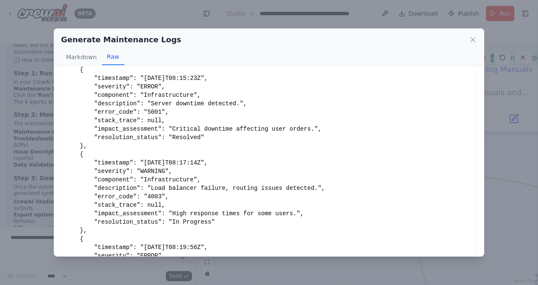
scroll to position [0, 0]
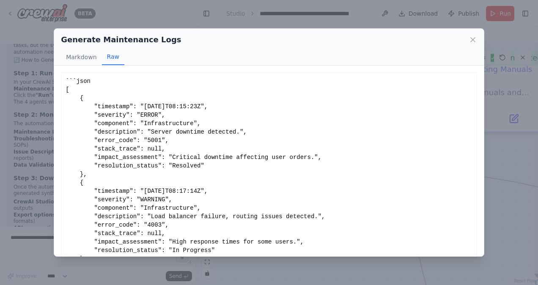
click at [318, 140] on div "```json [ { "timestamp": "[DATE]T08:15:23Z", "severity": "ERROR", "component": …" at bounding box center [269, 199] width 407 height 245
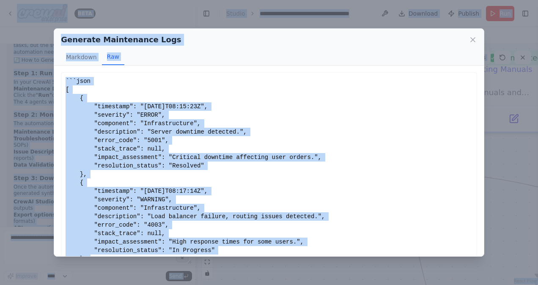
copy body "LORE ip, dolo si am consecte adipisci el SE 60:34 DO ▶ Eiusmod tempori Ut! L'e …"
click at [337, 131] on div "```json [ { "timestamp": "[DATE]T08:15:23Z", "severity": "ERROR", "component": …" at bounding box center [269, 199] width 407 height 245
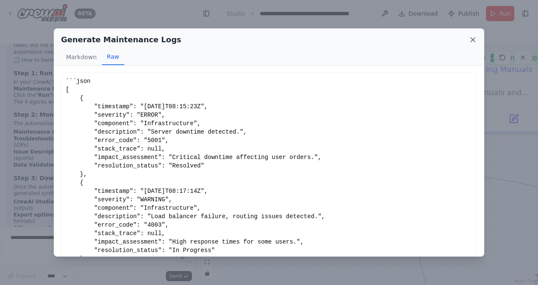
click at [470, 37] on icon at bounding box center [473, 40] width 8 height 8
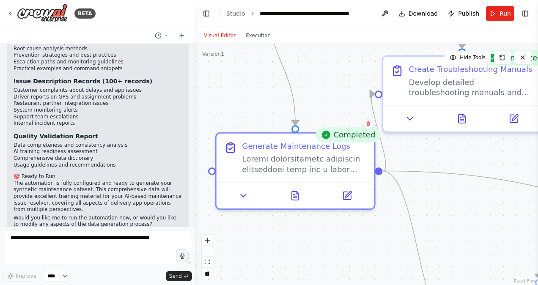
scroll to position [1231, 0]
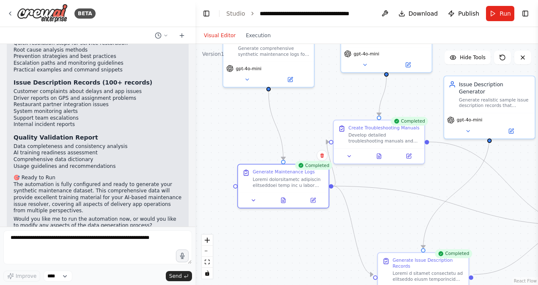
drag, startPoint x: 419, startPoint y: 148, endPoint x: 397, endPoint y: 205, distance: 61.3
click at [397, 205] on div ".deletable-edge-delete-btn { width: 20px; height: 20px; border: 0px solid #ffff…" at bounding box center [366, 164] width 343 height 241
click at [378, 153] on icon at bounding box center [379, 154] width 4 height 5
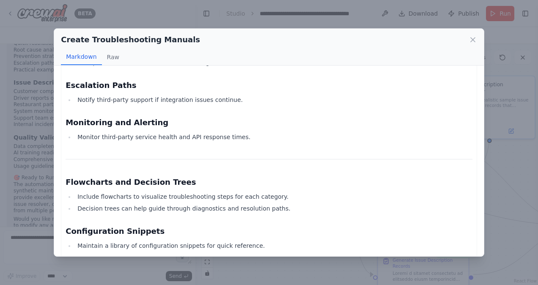
scroll to position [2527, 0]
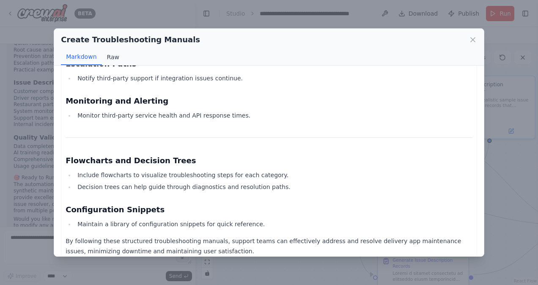
click at [111, 58] on button "Raw" at bounding box center [113, 57] width 22 height 16
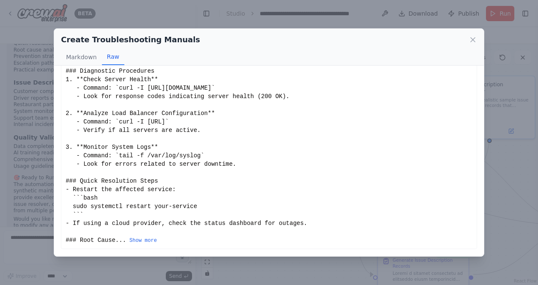
scroll to position [77, 0]
click at [474, 38] on icon at bounding box center [473, 40] width 8 height 8
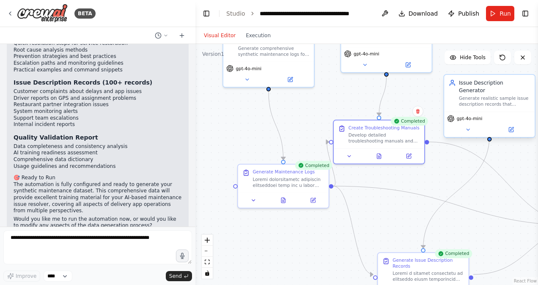
click at [496, 96] on div "Generate realistic sample issue description records that delivery app support t…" at bounding box center [494, 102] width 71 height 12
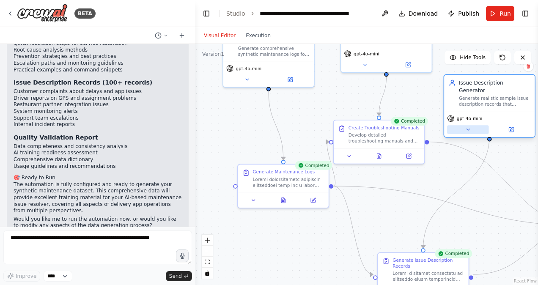
click at [468, 129] on icon at bounding box center [467, 129] width 3 height 1
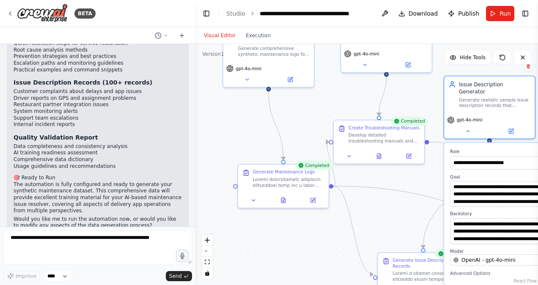
click at [437, 191] on div ".deletable-edge-delete-btn { width: 20px; height: 20px; border: 0px solid #ffff…" at bounding box center [366, 164] width 343 height 241
click at [414, 179] on div ".deletable-edge-delete-btn { width: 20px; height: 20px; border: 0px solid #ffff…" at bounding box center [366, 164] width 343 height 241
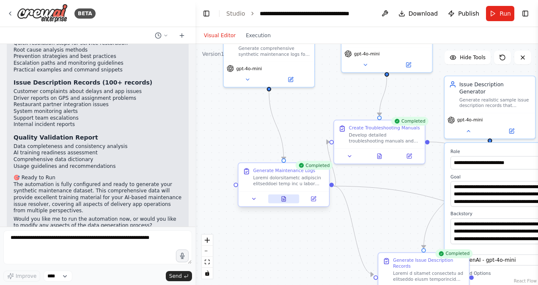
click at [288, 202] on button at bounding box center [283, 199] width 31 height 9
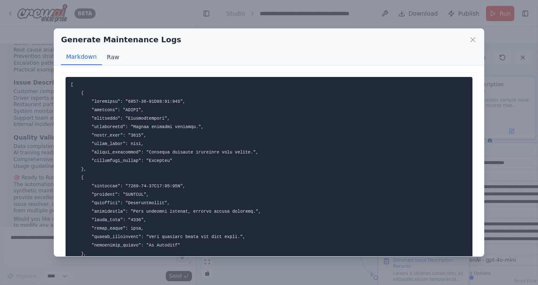
click at [113, 59] on button "Raw" at bounding box center [113, 57] width 22 height 16
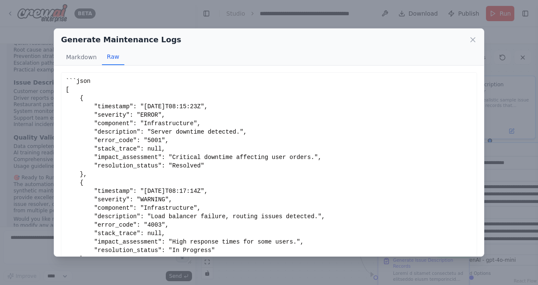
click at [280, 130] on div "```json [ { "timestamp": "[DATE]T08:15:23Z", "severity": "ERROR", "component": …" at bounding box center [269, 199] width 407 height 245
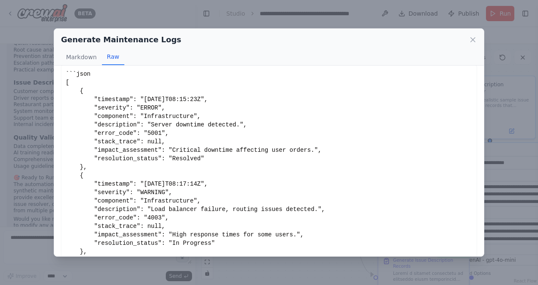
scroll to position [0, 0]
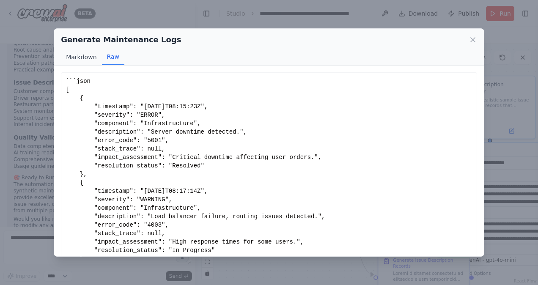
click at [73, 58] on button "Markdown" at bounding box center [81, 57] width 41 height 16
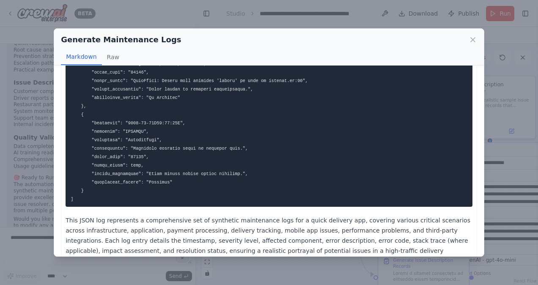
scroll to position [2949, 0]
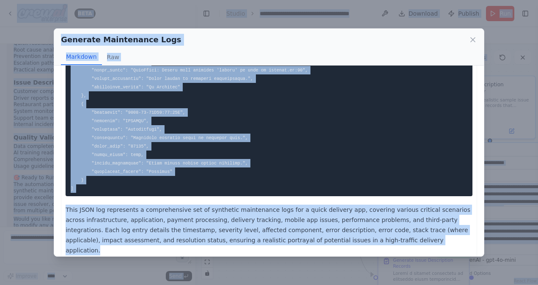
copy body "LORE ip, dolo si am consecte adipisci el SE 60:34 DO ▶ Eiusmod tempori Ut! L'e …"
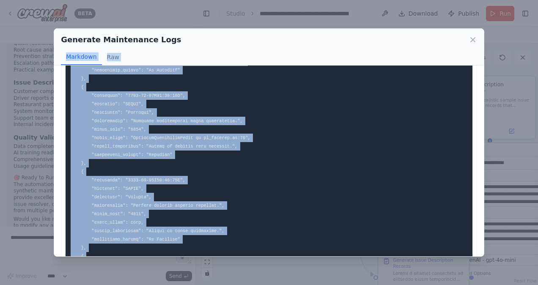
scroll to position [0, 0]
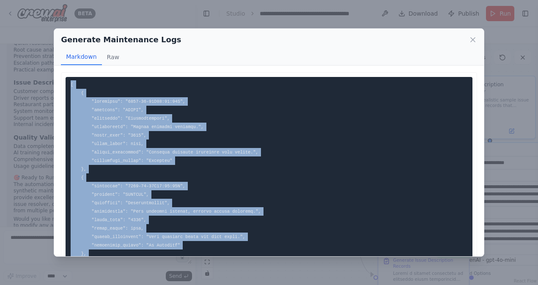
drag, startPoint x: 78, startPoint y: 192, endPoint x: 67, endPoint y: 82, distance: 110.5
copy code "[ { "timestamp": "[DATE]T08:15:23Z", "severity": "ERROR", "component": "Infrast…"
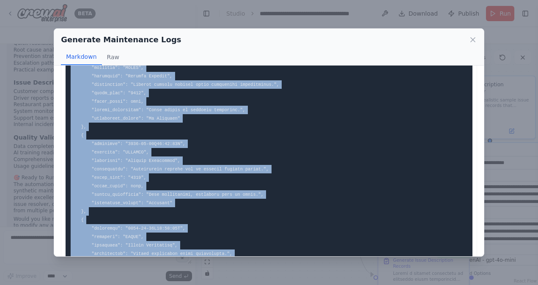
scroll to position [930, 0]
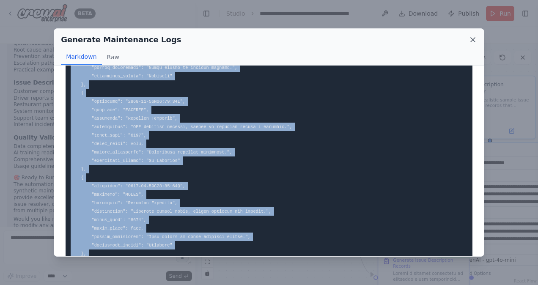
click at [472, 39] on icon at bounding box center [473, 40] width 4 height 4
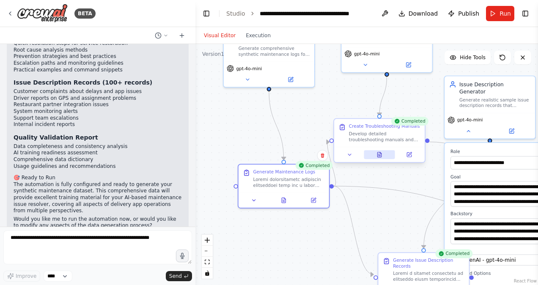
click at [382, 156] on button at bounding box center [379, 154] width 31 height 9
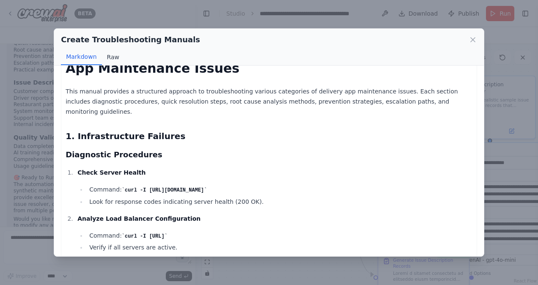
scroll to position [42, 0]
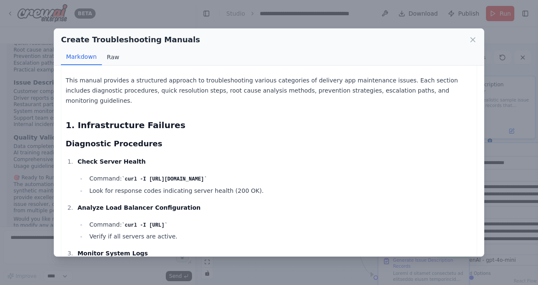
drag, startPoint x: 107, startPoint y: 58, endPoint x: 120, endPoint y: 64, distance: 13.6
click at [108, 58] on button "Raw" at bounding box center [113, 57] width 22 height 16
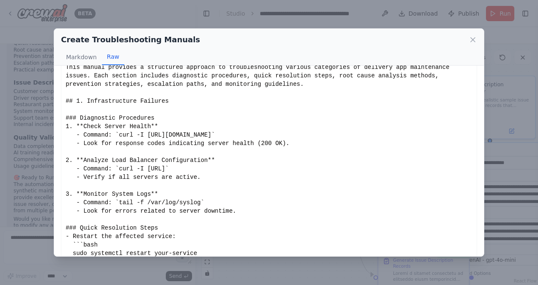
scroll to position [0, 0]
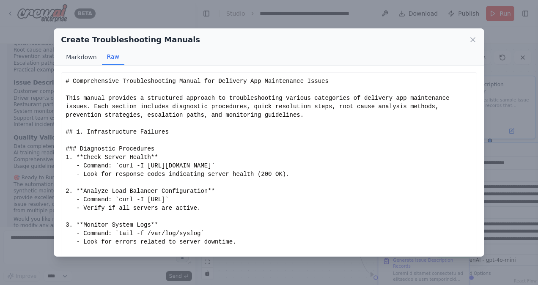
click at [83, 57] on button "Markdown" at bounding box center [81, 57] width 41 height 16
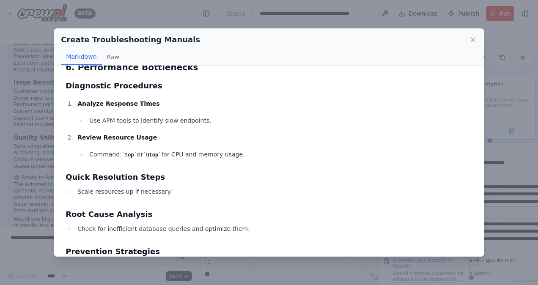
scroll to position [1987, 0]
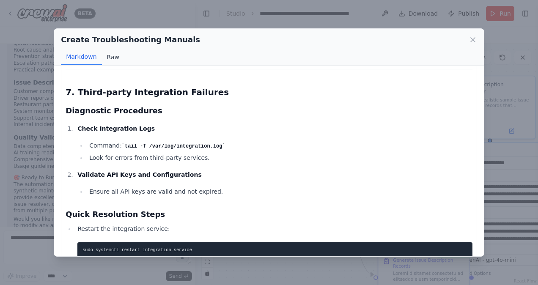
click at [111, 54] on button "Raw" at bounding box center [113, 57] width 22 height 16
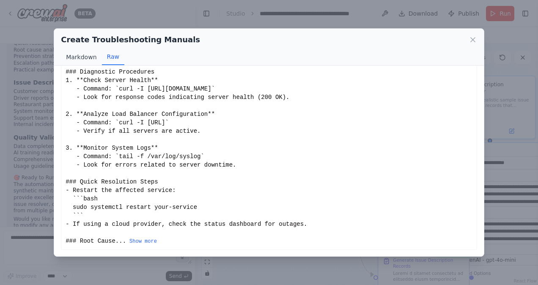
click at [80, 61] on button "Markdown" at bounding box center [81, 57] width 41 height 16
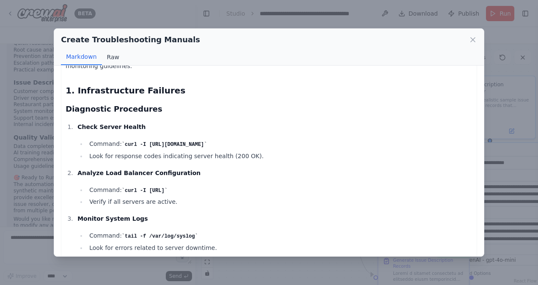
click at [110, 58] on button "Raw" at bounding box center [113, 57] width 22 height 16
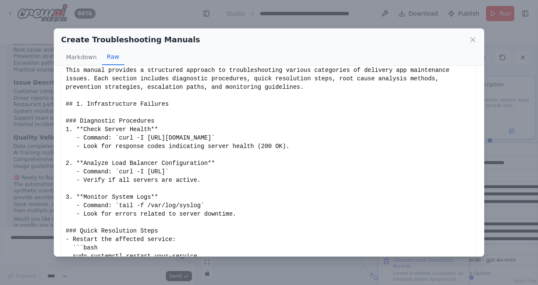
scroll to position [0, 0]
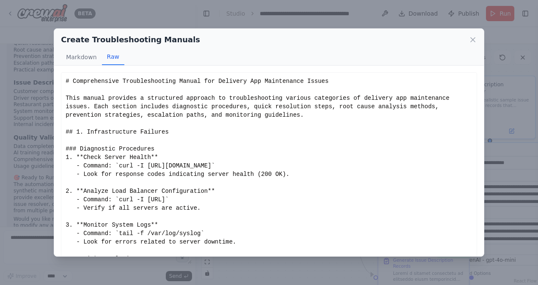
drag, startPoint x: 74, startPoint y: 56, endPoint x: 151, endPoint y: 134, distance: 109.4
click at [76, 50] on button "Markdown" at bounding box center [81, 57] width 41 height 16
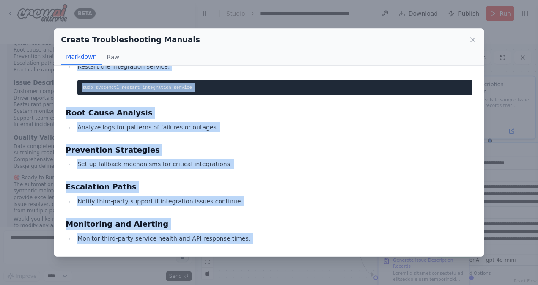
scroll to position [2527, 0]
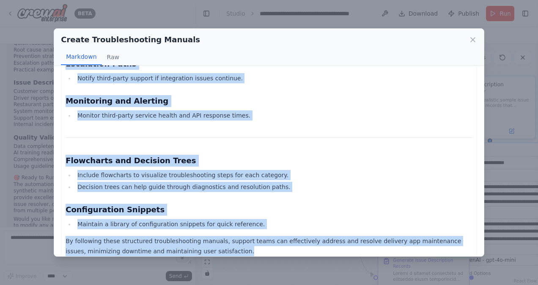
drag, startPoint x: 66, startPoint y: 82, endPoint x: 233, endPoint y: 238, distance: 228.0
copy div "Comprehensive Troubleshooting Manual for Delivery App Maintenance Issues This m…"
click at [471, 36] on icon at bounding box center [473, 40] width 8 height 8
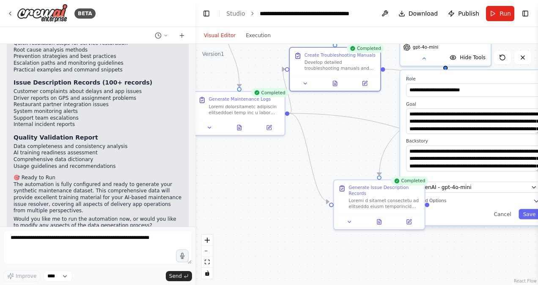
drag, startPoint x: 375, startPoint y: 223, endPoint x: 325, endPoint y: 152, distance: 87.1
click at [321, 153] on div ".deletable-edge-delete-btn { width: 20px; height: 20px; border: 0px solid #ffff…" at bounding box center [366, 164] width 343 height 241
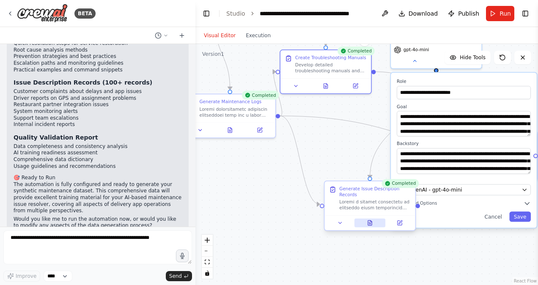
drag, startPoint x: 373, startPoint y: 214, endPoint x: 356, endPoint y: 220, distance: 17.7
click at [373, 219] on button at bounding box center [369, 223] width 31 height 9
click at [369, 222] on icon at bounding box center [369, 222] width 0 height 0
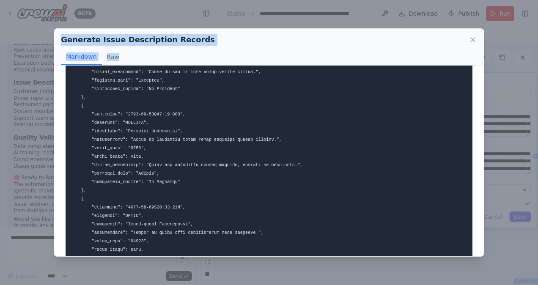
scroll to position [4228, 0]
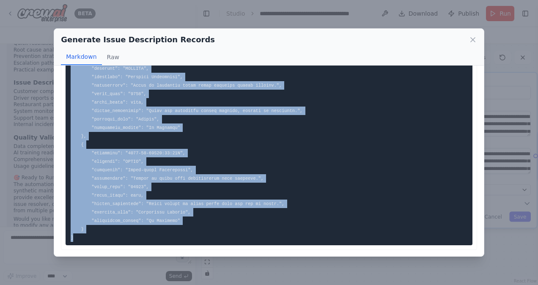
drag, startPoint x: 70, startPoint y: 85, endPoint x: 118, endPoint y: 232, distance: 154.6
copy code "[ { "timestamp": "[DATE]T10:05:00Z", "severity": "ERROR", "component": "Mobile …"
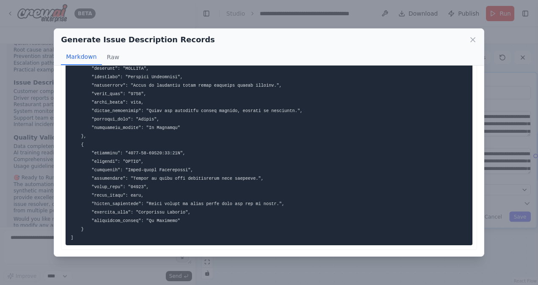
click at [97, 38] on h2 "Generate Issue Description Records" at bounding box center [138, 40] width 154 height 12
drag, startPoint x: 96, startPoint y: 39, endPoint x: 188, endPoint y: 44, distance: 91.9
click at [188, 44] on div "Generate Issue Description Records" at bounding box center [269, 40] width 416 height 12
copy h2 "Issue Description Records"
click at [474, 38] on icon at bounding box center [473, 40] width 4 height 4
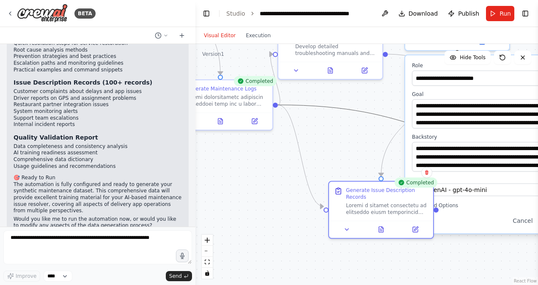
drag, startPoint x: 337, startPoint y: 106, endPoint x: 336, endPoint y: 143, distance: 37.2
click at [337, 167] on div ".deletable-edge-delete-btn { width: 20px; height: 20px; border: 0px solid #ffff…" at bounding box center [366, 164] width 343 height 241
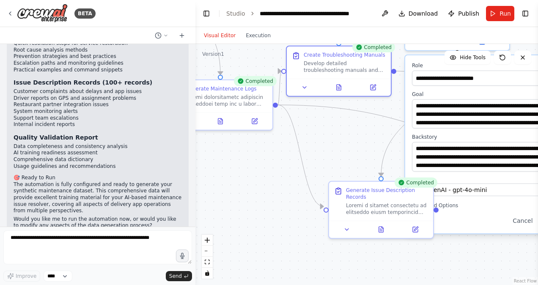
drag, startPoint x: 357, startPoint y: 77, endPoint x: 365, endPoint y: 99, distance: 23.2
click at [365, 99] on div ".deletable-edge-delete-btn { width: 20px; height: 20px; border: 0px solid #ffff…" at bounding box center [366, 164] width 343 height 241
click at [338, 84] on icon at bounding box center [339, 85] width 5 height 5
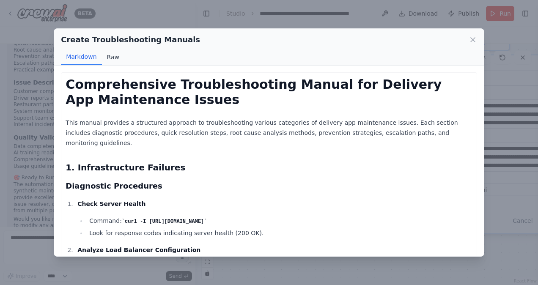
click at [110, 57] on button "Raw" at bounding box center [113, 57] width 22 height 16
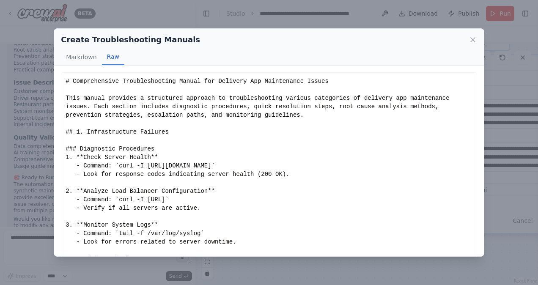
click at [123, 105] on div "# Comprehensive Troubleshooting Manual for Delivery App Maintenance Issues This…" at bounding box center [269, 199] width 407 height 245
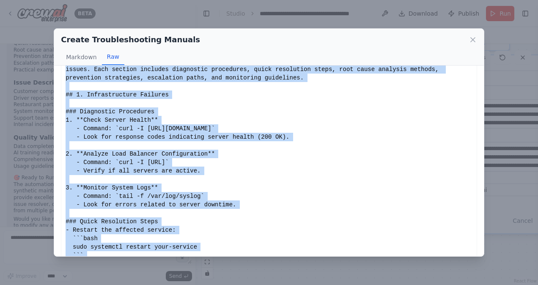
scroll to position [77, 0]
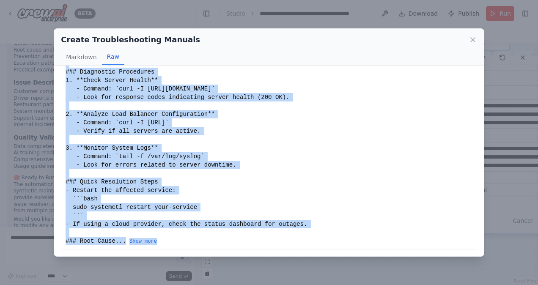
drag, startPoint x: 65, startPoint y: 82, endPoint x: 231, endPoint y: 242, distance: 230.3
click at [231, 242] on div "# Comprehensive Troubleshooting Manual for Delivery App Maintenance Issues This…" at bounding box center [269, 122] width 407 height 245
click at [134, 241] on button "Show more" at bounding box center [142, 241] width 27 height 7
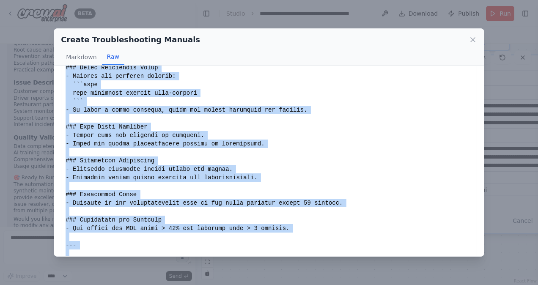
scroll to position [0, 0]
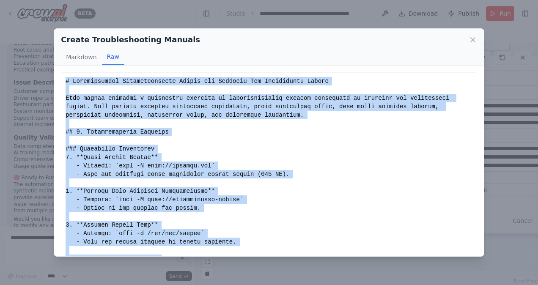
copy div "# Comprehensive Troubleshooting Manual for Delivery App Maintenance Issues This…"
click at [475, 39] on icon at bounding box center [473, 40] width 8 height 8
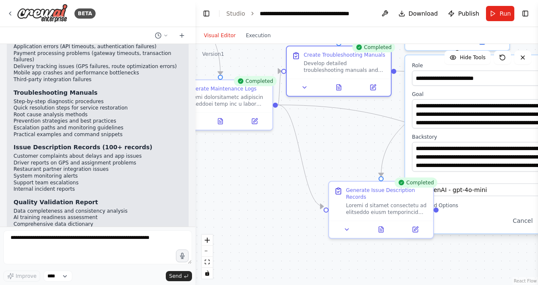
scroll to position [1146, 0]
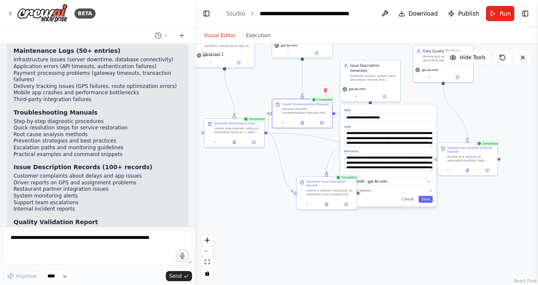
click at [411, 200] on div "**********" at bounding box center [388, 155] width 96 height 102
click at [409, 197] on div "**********" at bounding box center [388, 155] width 96 height 102
drag, startPoint x: 397, startPoint y: 166, endPoint x: 428, endPoint y: 175, distance: 31.4
click at [428, 175] on div "**********" at bounding box center [388, 155] width 96 height 102
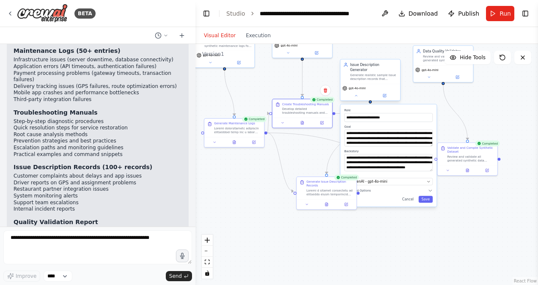
click at [358, 94] on div "gpt-4o-mini" at bounding box center [370, 92] width 60 height 17
click at [357, 94] on icon at bounding box center [356, 96] width 4 height 4
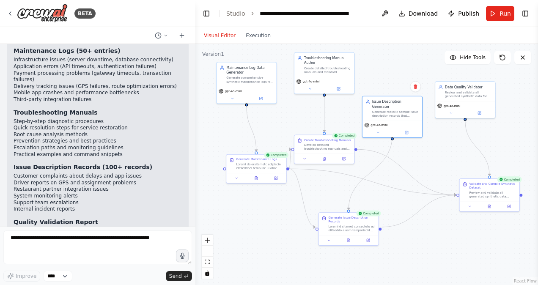
drag, startPoint x: 384, startPoint y: 229, endPoint x: 406, endPoint y: 265, distance: 41.6
click at [406, 265] on div ".deletable-edge-delete-btn { width: 20px; height: 20px; border: 0px solid #ffff…" at bounding box center [366, 164] width 343 height 241
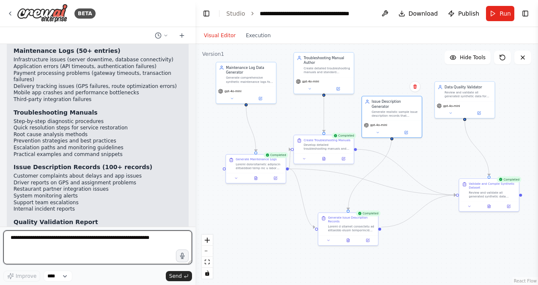
click at [34, 238] on textarea at bounding box center [97, 247] width 189 height 34
type textarea "**********"
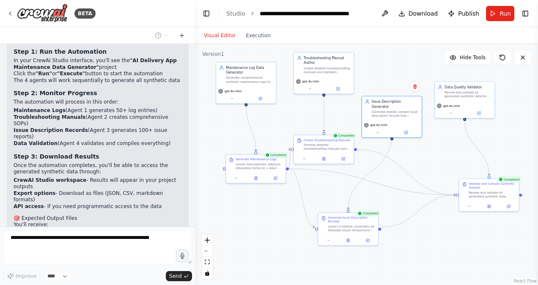
scroll to position [2042, 0]
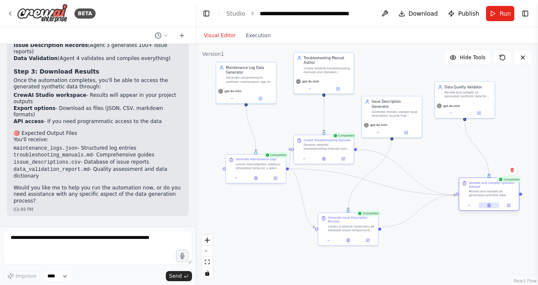
click at [488, 204] on icon at bounding box center [489, 205] width 3 height 3
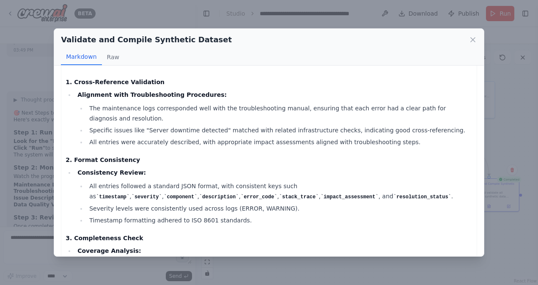
scroll to position [0, 0]
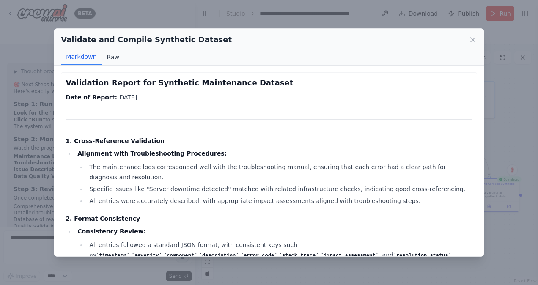
click at [109, 58] on button "Raw" at bounding box center [113, 57] width 22 height 16
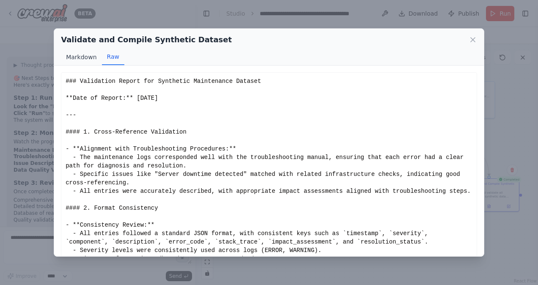
click at [88, 56] on button "Markdown" at bounding box center [81, 57] width 41 height 16
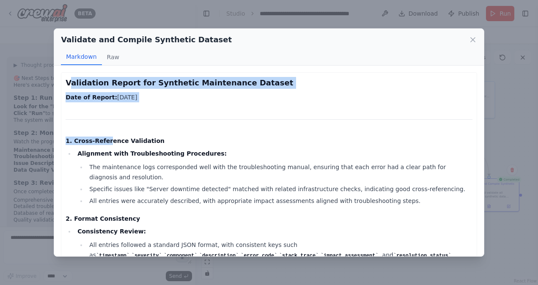
drag, startPoint x: 68, startPoint y: 81, endPoint x: 101, endPoint y: 129, distance: 58.4
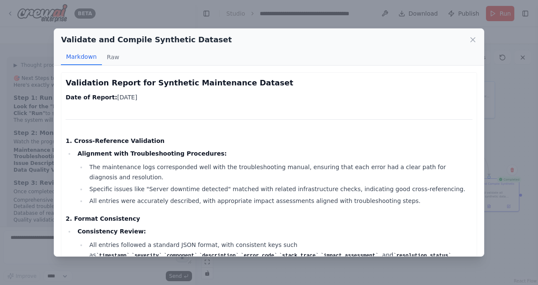
drag, startPoint x: 101, startPoint y: 129, endPoint x: 130, endPoint y: 121, distance: 30.4
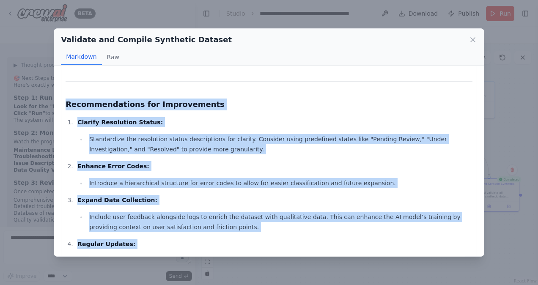
scroll to position [785, 0]
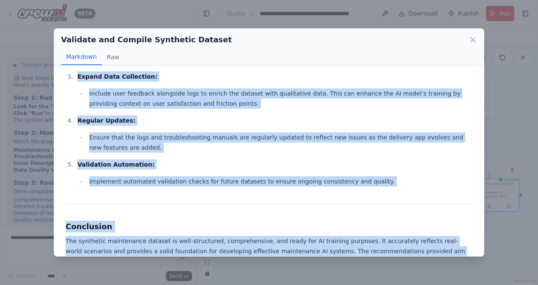
drag, startPoint x: 64, startPoint y: 79, endPoint x: 258, endPoint y: 237, distance: 250.0
copy div "Validation Report for Synthetic Maintenance Dataset Date of Report: [DATE] 1. C…"
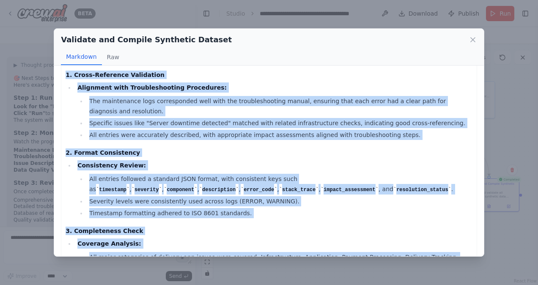
scroll to position [0, 0]
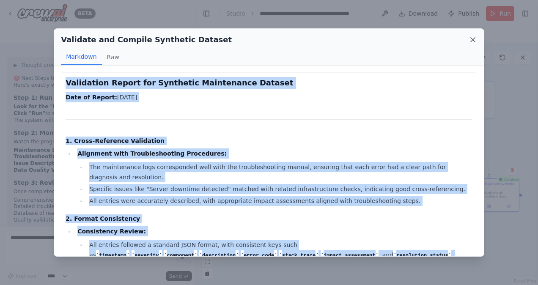
click at [469, 37] on icon at bounding box center [473, 40] width 8 height 8
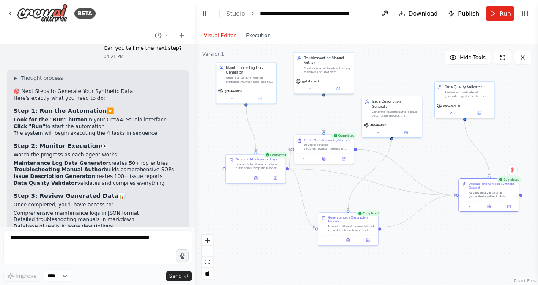
scroll to position [2293, 0]
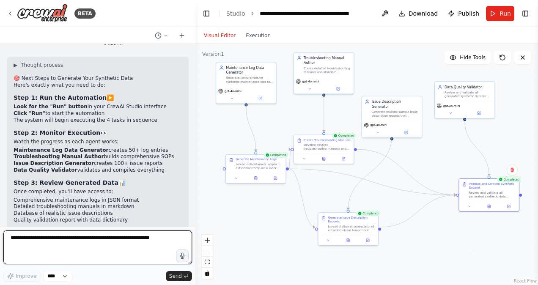
click at [124, 241] on textarea at bounding box center [97, 247] width 189 height 34
type textarea "*"
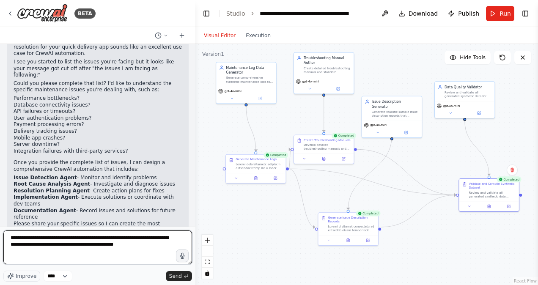
scroll to position [282, 0]
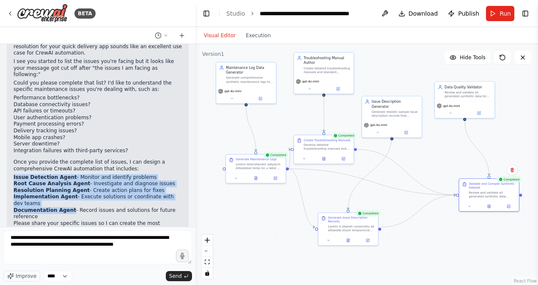
drag, startPoint x: 14, startPoint y: 171, endPoint x: 66, endPoint y: 201, distance: 60.6
click at [66, 201] on ol "Issue Detection Agent - Monitor and identify problems Root Cause Analysis Agent…" at bounding box center [98, 197] width 168 height 46
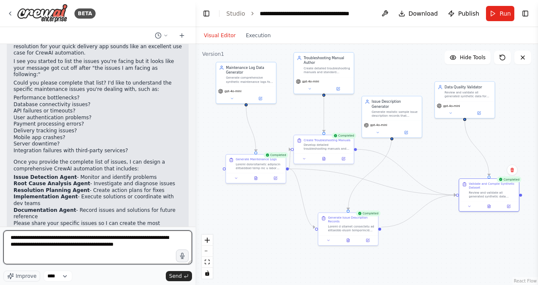
drag, startPoint x: 66, startPoint y: 201, endPoint x: 148, endPoint y: 249, distance: 95.1
click at [148, 249] on textarea "**********" at bounding box center [97, 247] width 189 height 34
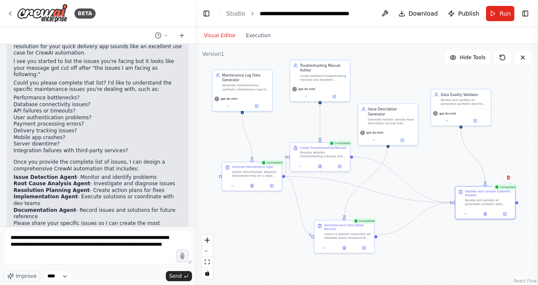
drag, startPoint x: 408, startPoint y: 158, endPoint x: 404, endPoint y: 166, distance: 8.5
click at [404, 166] on div ".deletable-edge-delete-btn { width: 20px; height: 20px; border: 0px solid #ffff…" at bounding box center [366, 164] width 343 height 241
drag, startPoint x: 309, startPoint y: 152, endPoint x: 319, endPoint y: 143, distance: 13.8
click at [319, 143] on div "Develop detailed troubleshooting manuals and standard operating procedures for …" at bounding box center [327, 139] width 47 height 8
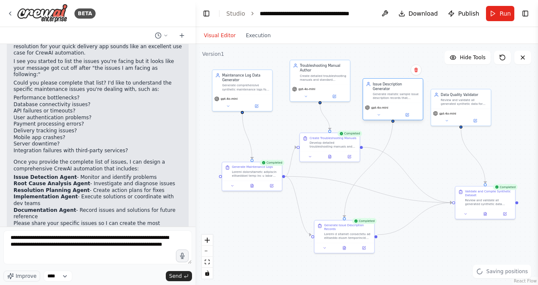
drag, startPoint x: 381, startPoint y: 116, endPoint x: 384, endPoint y: 94, distance: 22.2
click at [384, 94] on div "Generate realistic sample issue description records that delivery app support t…" at bounding box center [396, 96] width 47 height 8
drag, startPoint x: 334, startPoint y: 152, endPoint x: 344, endPoint y: 151, distance: 9.7
click at [344, 151] on div at bounding box center [340, 156] width 60 height 10
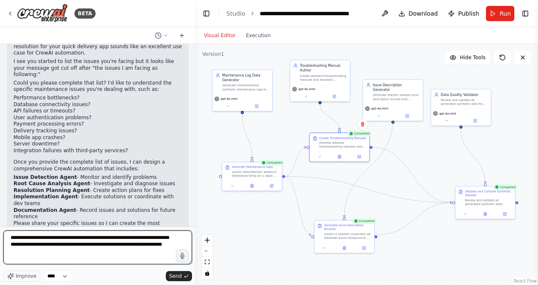
click at [54, 262] on textarea "**********" at bounding box center [97, 247] width 189 height 34
click at [76, 260] on textarea "**********" at bounding box center [97, 247] width 189 height 34
type textarea "**********"
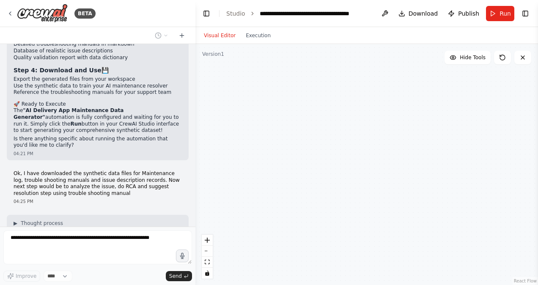
scroll to position [2462, 0]
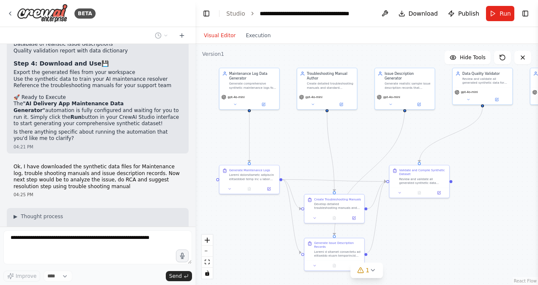
drag, startPoint x: 327, startPoint y: 175, endPoint x: 351, endPoint y: 166, distance: 25.3
click at [346, 143] on div ".deletable-edge-delete-btn { width: 20px; height: 20px; border: 0px solid #ffff…" at bounding box center [366, 164] width 343 height 241
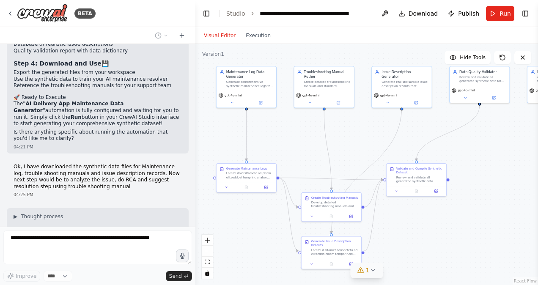
scroll to position [2483, 0]
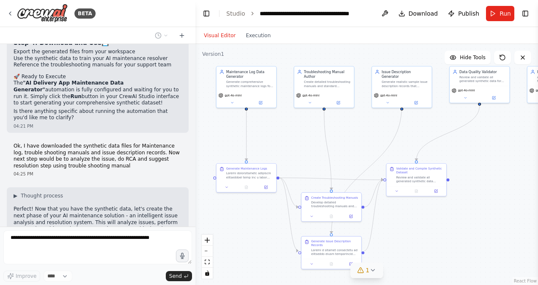
click at [372, 267] on icon at bounding box center [372, 270] width 7 height 7
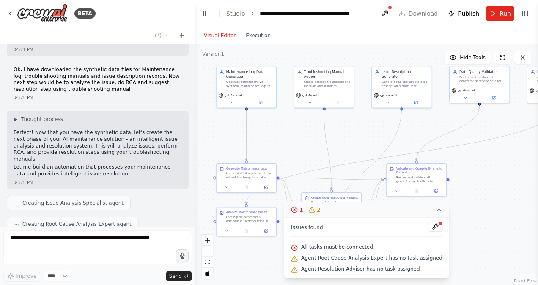
scroll to position [2580, 0]
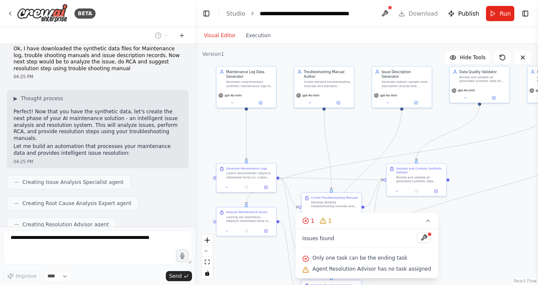
drag, startPoint x: 370, startPoint y: 222, endPoint x: 495, endPoint y: 238, distance: 125.9
click at [495, 238] on div "Version 1 Hide Tools .deletable-edge-delete-btn { width: 20px; height: 20px; bo…" at bounding box center [366, 164] width 343 height 241
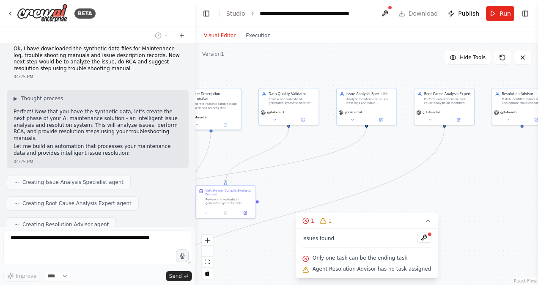
scroll to position [2601, 0]
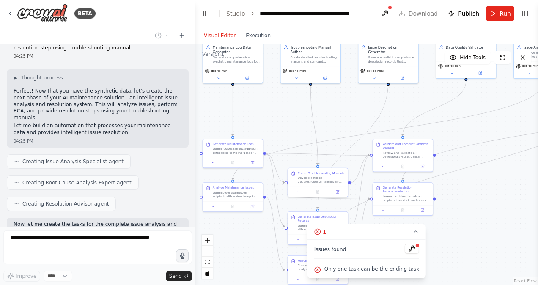
drag, startPoint x: 502, startPoint y: 165, endPoint x: 488, endPoint y: 140, distance: 28.0
click at [488, 140] on div ".deletable-edge-delete-btn { width: 20px; height: 20px; border: 0px solid #ffff…" at bounding box center [366, 164] width 343 height 241
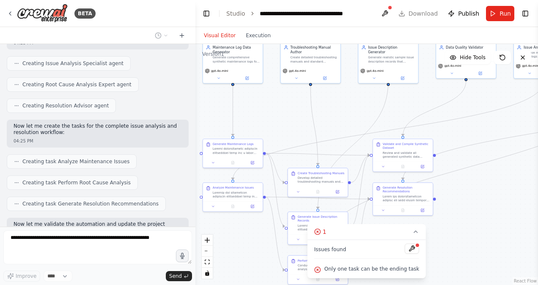
scroll to position [2705, 0]
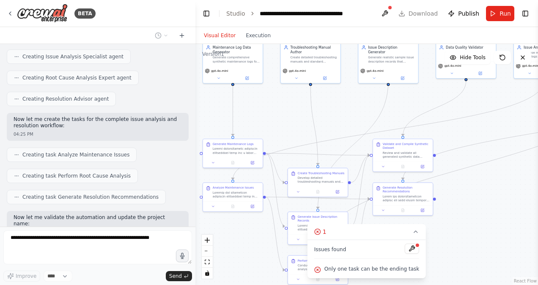
drag, startPoint x: 354, startPoint y: 234, endPoint x: 505, endPoint y: 226, distance: 151.2
click at [505, 226] on div "Version 1 Hide Tools .deletable-edge-delete-btn { width: 20px; height: 20px; bo…" at bounding box center [366, 164] width 343 height 241
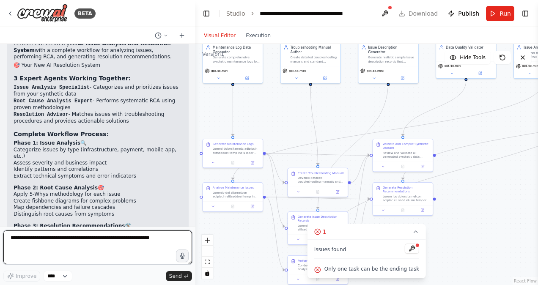
scroll to position [2999, 0]
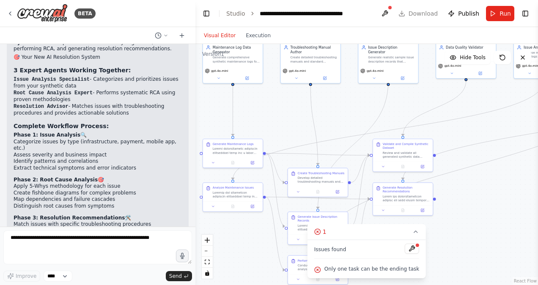
drag, startPoint x: 350, startPoint y: 230, endPoint x: 528, endPoint y: 237, distance: 178.2
click at [528, 237] on div "Version 1 Hide Tools .deletable-edge-delete-btn { width: 20px; height: 20px; bo…" at bounding box center [366, 164] width 343 height 241
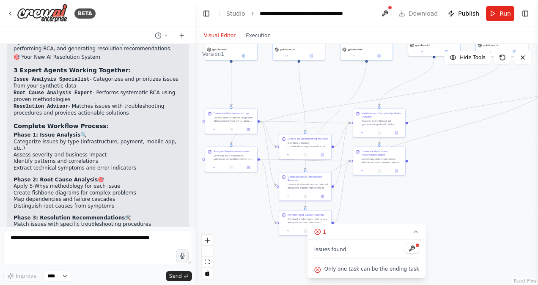
drag, startPoint x: 480, startPoint y: 231, endPoint x: 445, endPoint y: 188, distance: 56.2
click at [445, 188] on div ".deletable-edge-delete-btn { width: 20px; height: 20px; border: 0px solid #ffff…" at bounding box center [366, 164] width 343 height 241
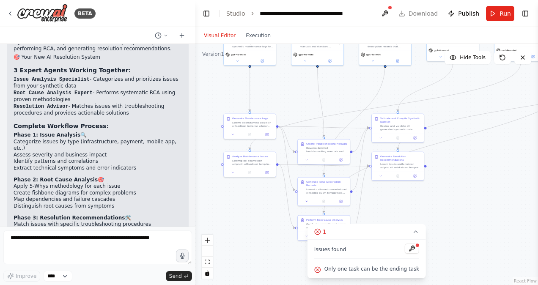
drag, startPoint x: 457, startPoint y: 192, endPoint x: 475, endPoint y: 197, distance: 19.3
click at [475, 197] on div ".deletable-edge-delete-btn { width: 20px; height: 20px; border: 0px solid #ffff…" at bounding box center [366, 164] width 343 height 241
click at [407, 248] on button at bounding box center [412, 249] width 14 height 10
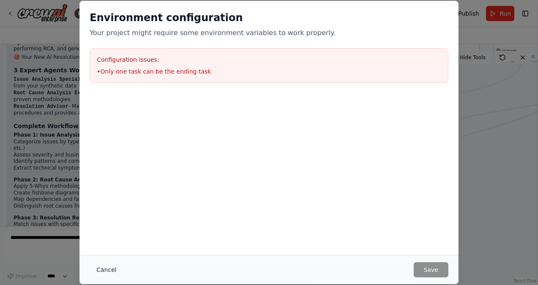
click at [109, 272] on button "Cancel" at bounding box center [106, 269] width 33 height 15
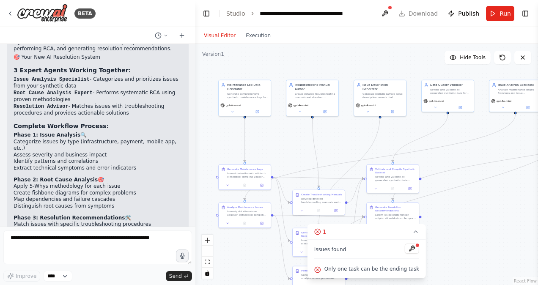
drag, startPoint x: 466, startPoint y: 173, endPoint x: 460, endPoint y: 216, distance: 42.8
click at [461, 222] on div ".deletable-edge-delete-btn { width: 20px; height: 20px; border: 0px solid #ffff…" at bounding box center [366, 164] width 343 height 241
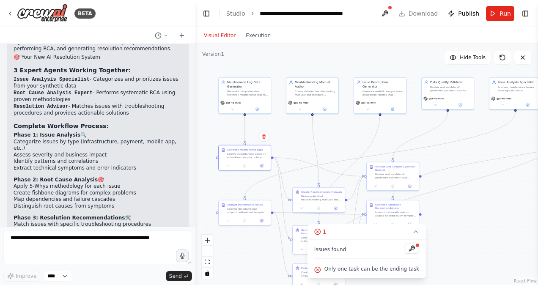
drag, startPoint x: 238, startPoint y: 176, endPoint x: 309, endPoint y: 157, distance: 72.6
click at [238, 157] on div "Generate Maintenance Logs" at bounding box center [245, 153] width 52 height 16
drag, startPoint x: 374, startPoint y: 172, endPoint x: 411, endPoint y: 145, distance: 46.3
click at [411, 145] on div "Validate and Compile Synthetic Dataset" at bounding box center [430, 146] width 47 height 14
drag, startPoint x: 320, startPoint y: 197, endPoint x: 326, endPoint y: 139, distance: 58.7
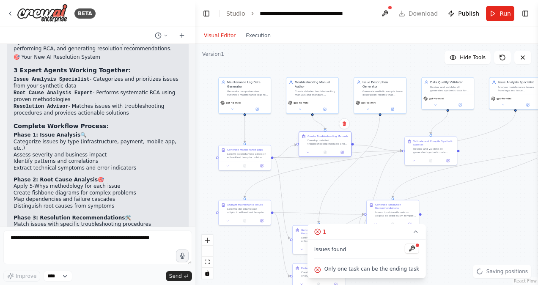
click at [326, 139] on div "Develop detailed troubleshooting manuals and standard operating procedures for …" at bounding box center [327, 142] width 41 height 7
drag, startPoint x: 241, startPoint y: 210, endPoint x: 242, endPoint y: 195, distance: 14.8
click at [242, 195] on div at bounding box center [247, 197] width 41 height 7
drag, startPoint x: 396, startPoint y: 204, endPoint x: 484, endPoint y: 181, distance: 91.3
click at [484, 181] on div "Generate Resolution Recommendations" at bounding box center [484, 188] width 41 height 14
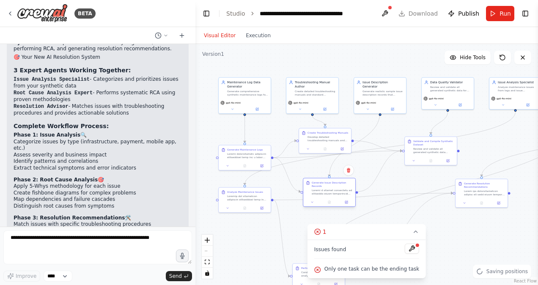
drag, startPoint x: 304, startPoint y: 233, endPoint x: 315, endPoint y: 184, distance: 50.2
click at [315, 189] on div at bounding box center [332, 192] width 41 height 7
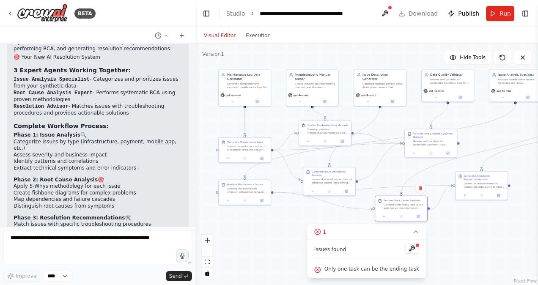
drag, startPoint x: 310, startPoint y: 259, endPoint x: 380, endPoint y: 206, distance: 88.5
click at [380, 206] on div "Perform Root Cause Analysis" at bounding box center [401, 204] width 47 height 11
click at [391, 11] on button at bounding box center [385, 13] width 14 height 15
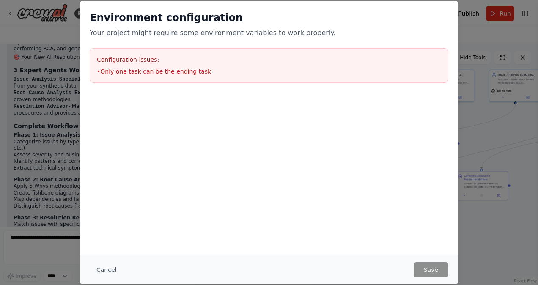
click at [101, 265] on button "Cancel" at bounding box center [106, 269] width 33 height 15
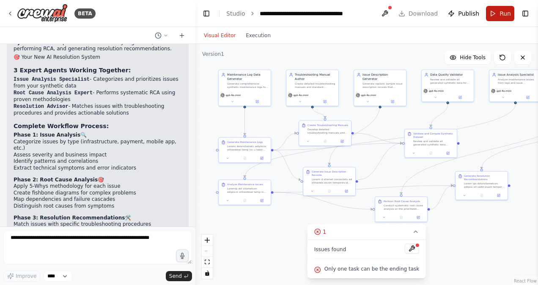
click at [503, 10] on span "Run" at bounding box center [504, 13] width 11 height 8
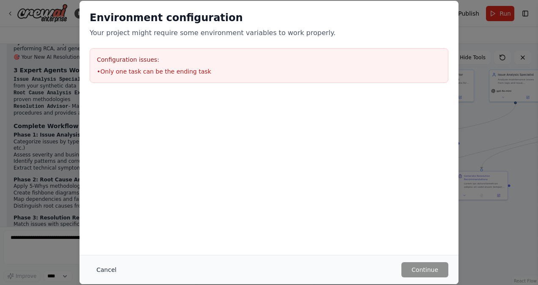
click at [106, 271] on button "Cancel" at bounding box center [106, 269] width 33 height 15
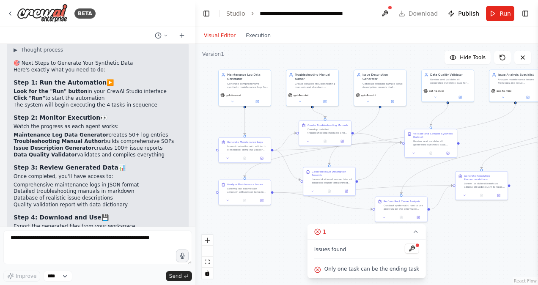
scroll to position [2407, 0]
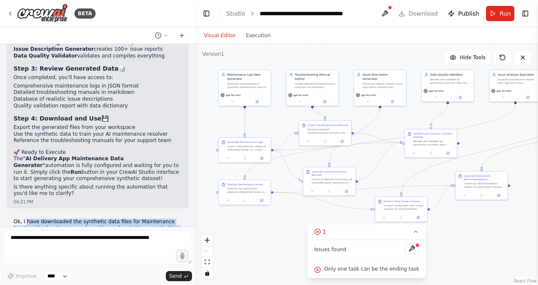
drag, startPoint x: 26, startPoint y: 119, endPoint x: 41, endPoint y: 143, distance: 27.3
click at [41, 219] on p "Ok, I have downloaded the synthetic data files for Maintenance log, trouble sho…" at bounding box center [98, 232] width 168 height 26
drag, startPoint x: 41, startPoint y: 143, endPoint x: 90, endPoint y: 138, distance: 49.3
click at [90, 219] on p "Ok, I have downloaded the synthetic data files for Maintenance log, trouble sho…" at bounding box center [98, 232] width 168 height 26
drag, startPoint x: 43, startPoint y: 133, endPoint x: 115, endPoint y: 140, distance: 72.6
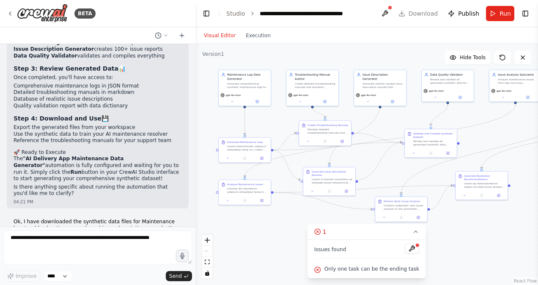
click at [115, 219] on p "Ok, I have downloaded the synthetic data files for Maintenance log, trouble sho…" at bounding box center [98, 232] width 168 height 26
drag, startPoint x: 115, startPoint y: 140, endPoint x: 51, endPoint y: 129, distance: 64.7
click at [51, 219] on p "Ok, I have downloaded the synthetic data files for Maintenance log, trouble sho…" at bounding box center [98, 232] width 168 height 26
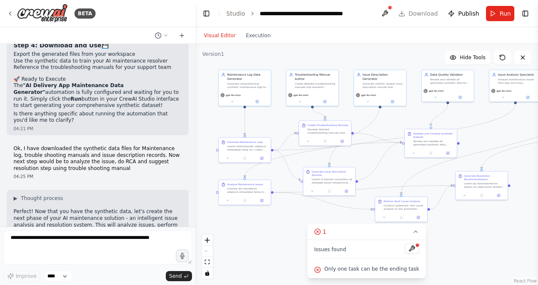
scroll to position [2492, 0]
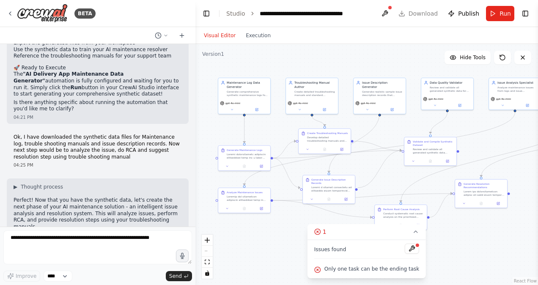
drag, startPoint x: 518, startPoint y: 222, endPoint x: 518, endPoint y: 229, distance: 7.2
click at [518, 230] on div ".deletable-edge-delete-btn { width: 20px; height: 20px; border: 0px solid #ffff…" at bounding box center [366, 164] width 343 height 241
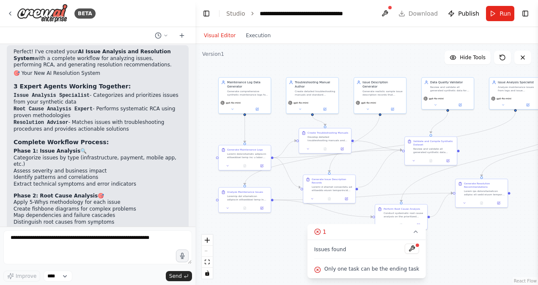
scroll to position [2999, 0]
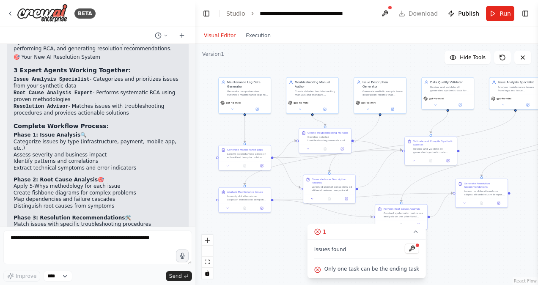
drag, startPoint x: 133, startPoint y: 184, endPoint x: 8, endPoint y: 178, distance: 125.3
click at [8, 178] on div "Perfect! I've created your AI Issue Analysis and Resolution System with a compl…" at bounding box center [98, 187] width 182 height 316
click at [495, 14] on button "Run" at bounding box center [500, 13] width 28 height 15
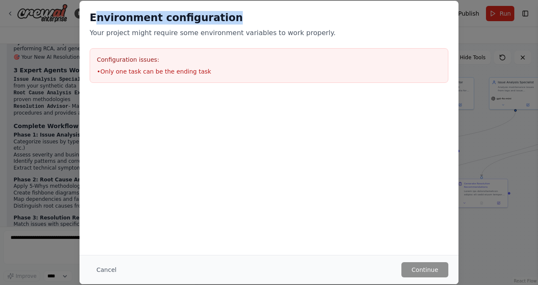
drag, startPoint x: 94, startPoint y: 17, endPoint x: 264, endPoint y: 24, distance: 169.7
click at [264, 24] on h2 "Environment configuration" at bounding box center [269, 18] width 359 height 14
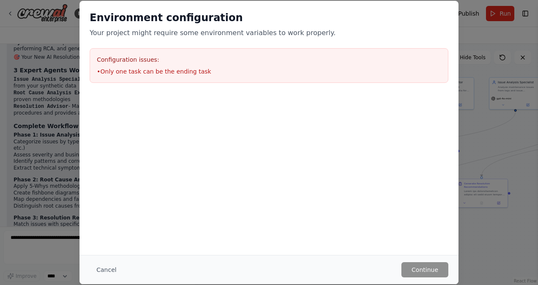
drag, startPoint x: 256, startPoint y: 48, endPoint x: 246, endPoint y: 115, distance: 68.0
click at [248, 117] on div at bounding box center [268, 135] width 379 height 85
click at [107, 268] on button "Cancel" at bounding box center [106, 269] width 33 height 15
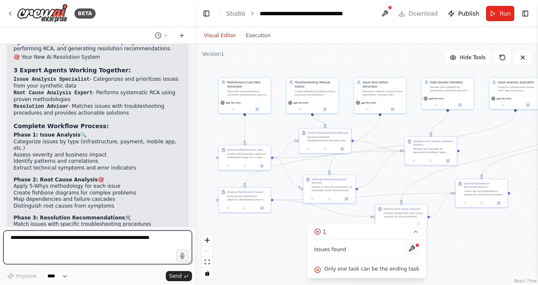
click at [107, 249] on textarea at bounding box center [97, 247] width 189 height 34
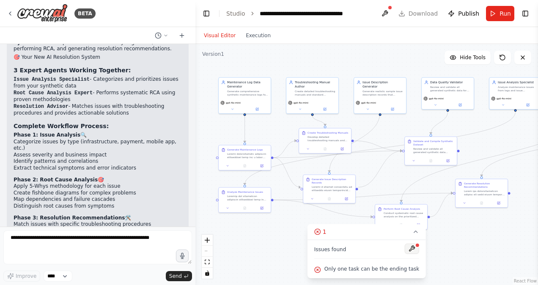
click at [407, 246] on button at bounding box center [412, 249] width 14 height 10
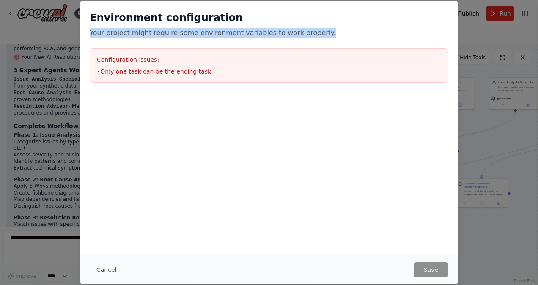
drag, startPoint x: 89, startPoint y: 34, endPoint x: 312, endPoint y: 32, distance: 223.7
click at [312, 32] on div "Environment configuration Your project might require some environment variables…" at bounding box center [268, 47] width 379 height 92
copy p "Your project might require some environment variables to work properly."
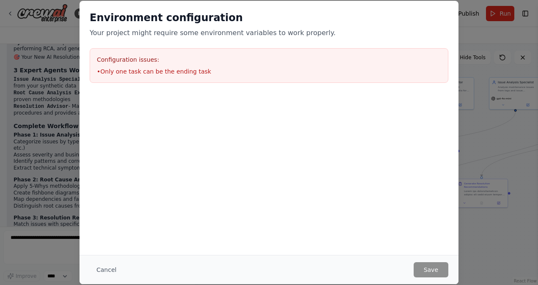
click at [181, 137] on div at bounding box center [268, 135] width 379 height 85
drag, startPoint x: 121, startPoint y: 71, endPoint x: 200, endPoint y: 69, distance: 78.3
click at [200, 69] on li "• Only one task can be the ending task" at bounding box center [269, 71] width 344 height 8
copy li "Only one task can be the ending task"
click at [97, 270] on button "Cancel" at bounding box center [106, 269] width 33 height 15
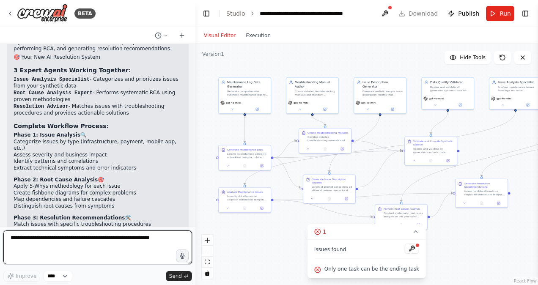
click at [70, 247] on textarea at bounding box center [97, 247] width 189 height 34
paste textarea "**********"
type textarea "**********"
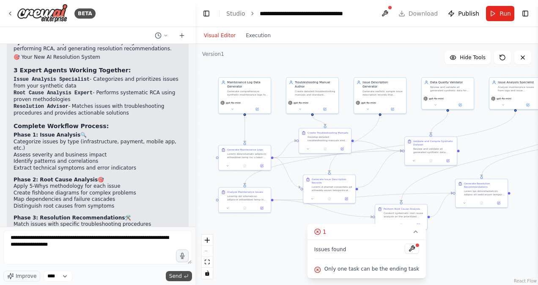
click at [179, 275] on span "Send" at bounding box center [175, 276] width 13 height 7
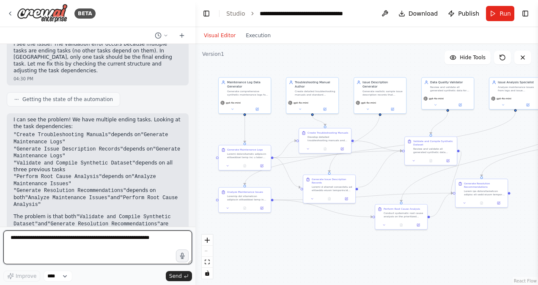
scroll to position [3549, 0]
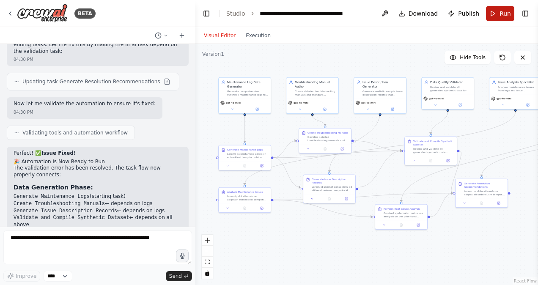
click at [503, 16] on span "Run" at bounding box center [504, 13] width 11 height 8
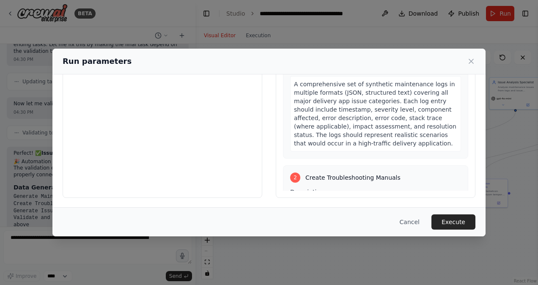
scroll to position [211, 0]
click at [457, 221] on button "Execute" at bounding box center [453, 221] width 44 height 15
